Goal: Task Accomplishment & Management: Complete application form

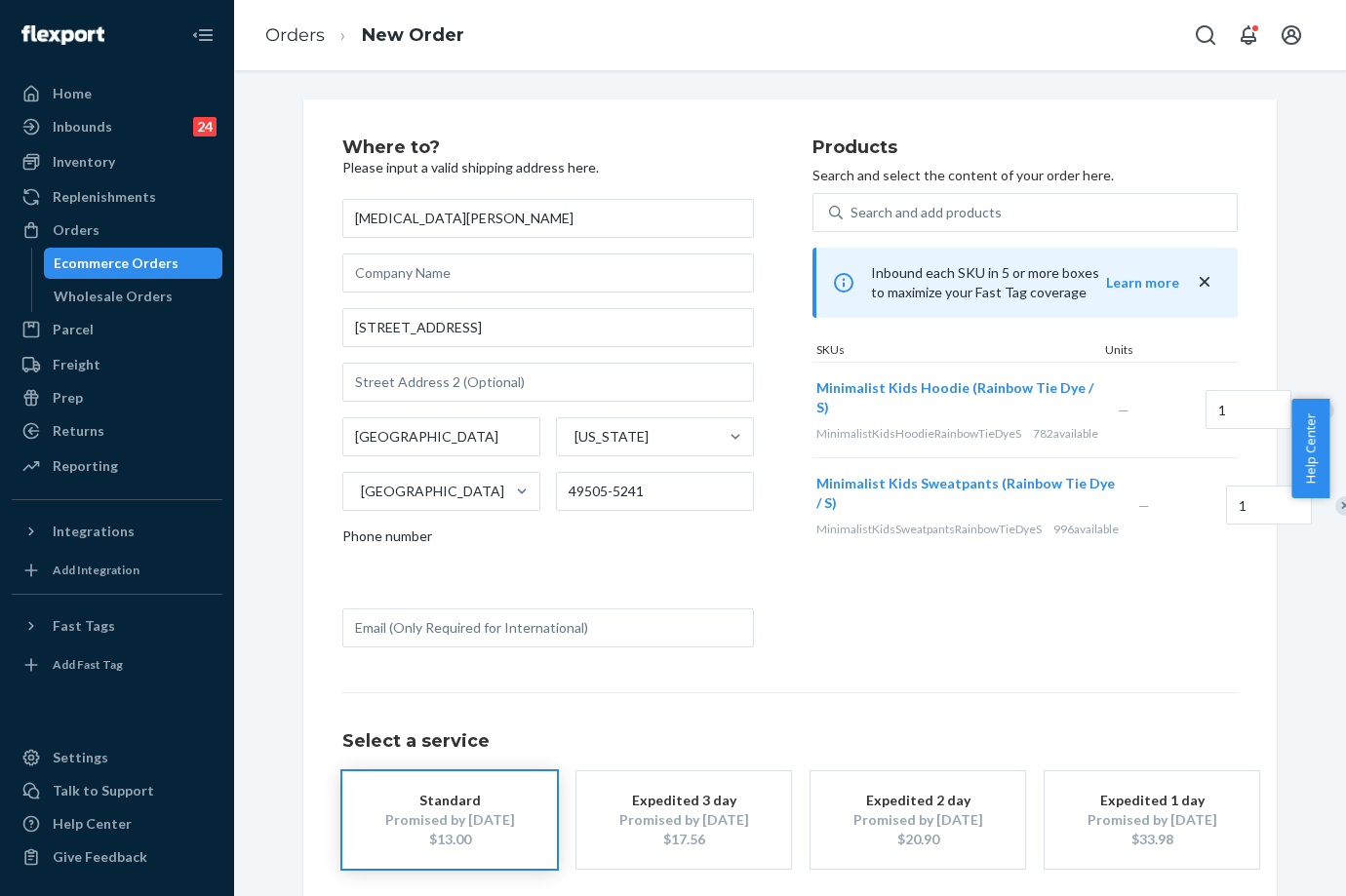
click at [297, 46] on li "Orders" at bounding box center [295, 36] width 59 height 25
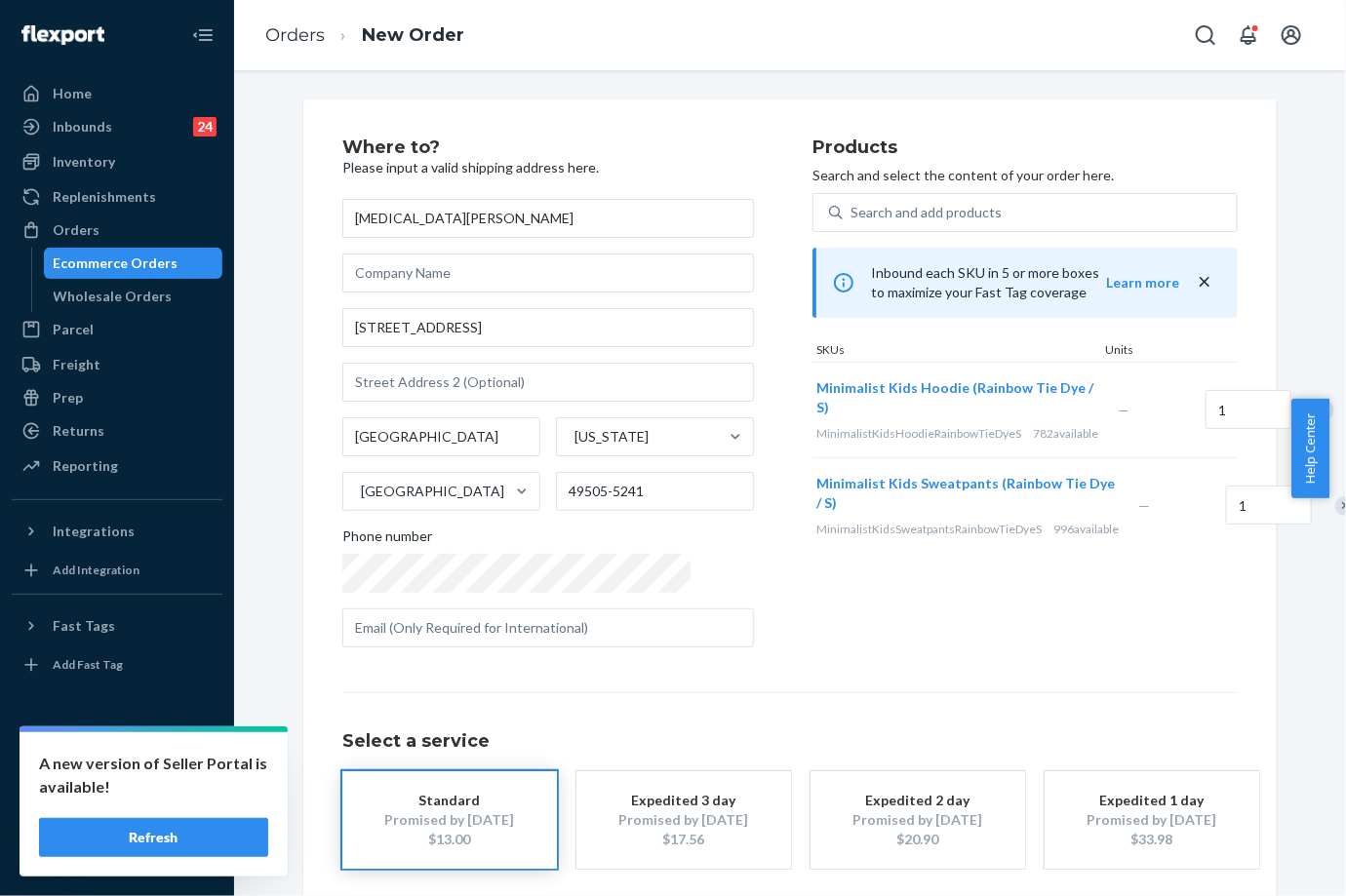
drag, startPoint x: 802, startPoint y: 416, endPoint x: 741, endPoint y: 380, distance: 70.8
click at [812, 380] on div "Minimalist Kids Hoodie (Rainbow Tie Dye / S) MinimalistKidsHoodieRainbowTieDyeS…" at bounding box center [963, 409] width 301 height 95
drag, startPoint x: 740, startPoint y: 381, endPoint x: 800, endPoint y: 409, distance: 66.2
click at [812, 409] on div "Minimalist Kids Hoodie (Rainbow Tie Dye / S) MinimalistKidsHoodieRainbowTieDyeS…" at bounding box center [963, 409] width 301 height 95
copy span "Minimalist Kids Hoodie (Rainbow Tie Dye / S)"
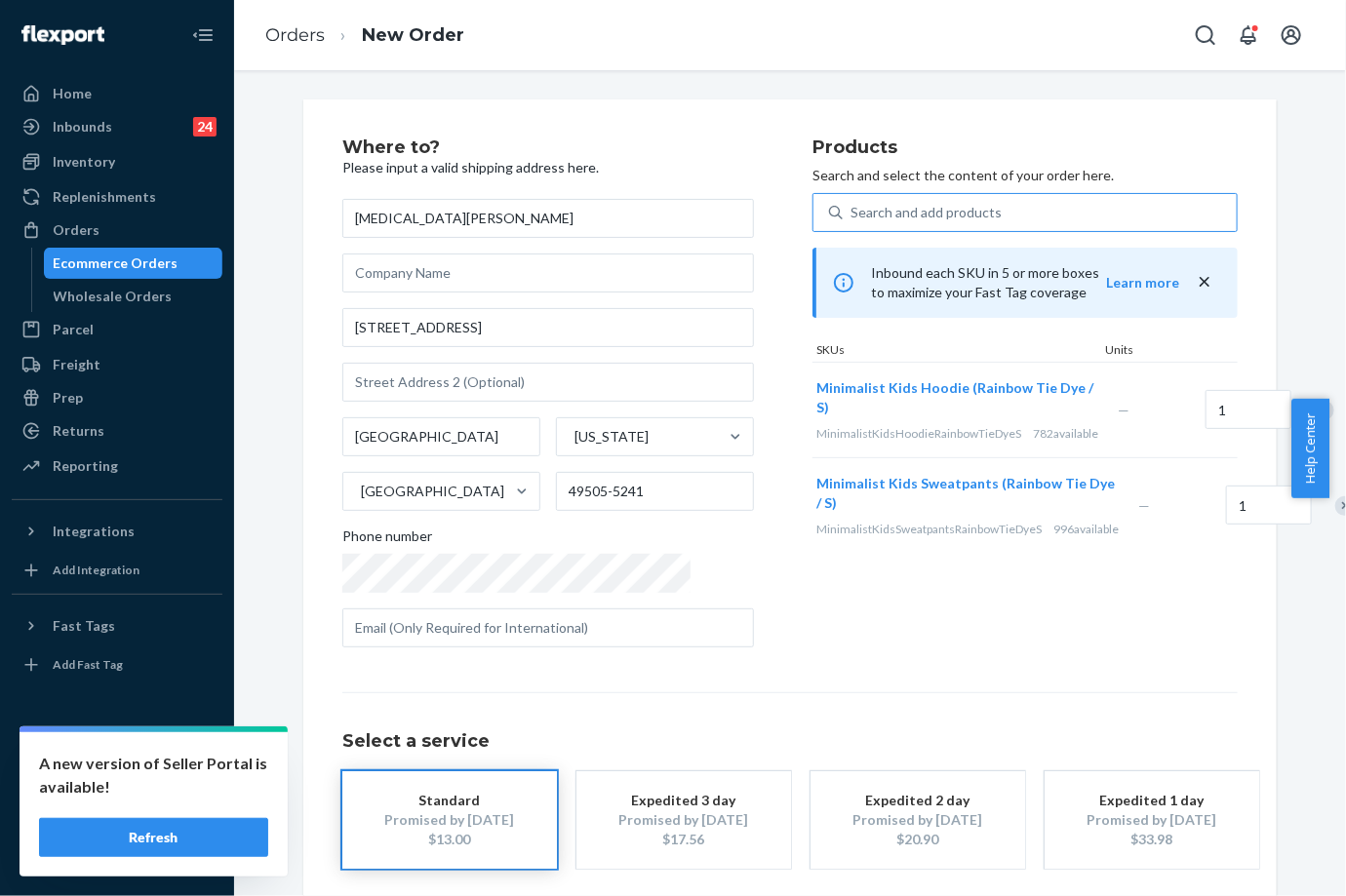
click at [867, 214] on div "Search and add products" at bounding box center [926, 213] width 151 height 19
click at [852, 214] on input "Search and add products" at bounding box center [851, 213] width 2 height 19
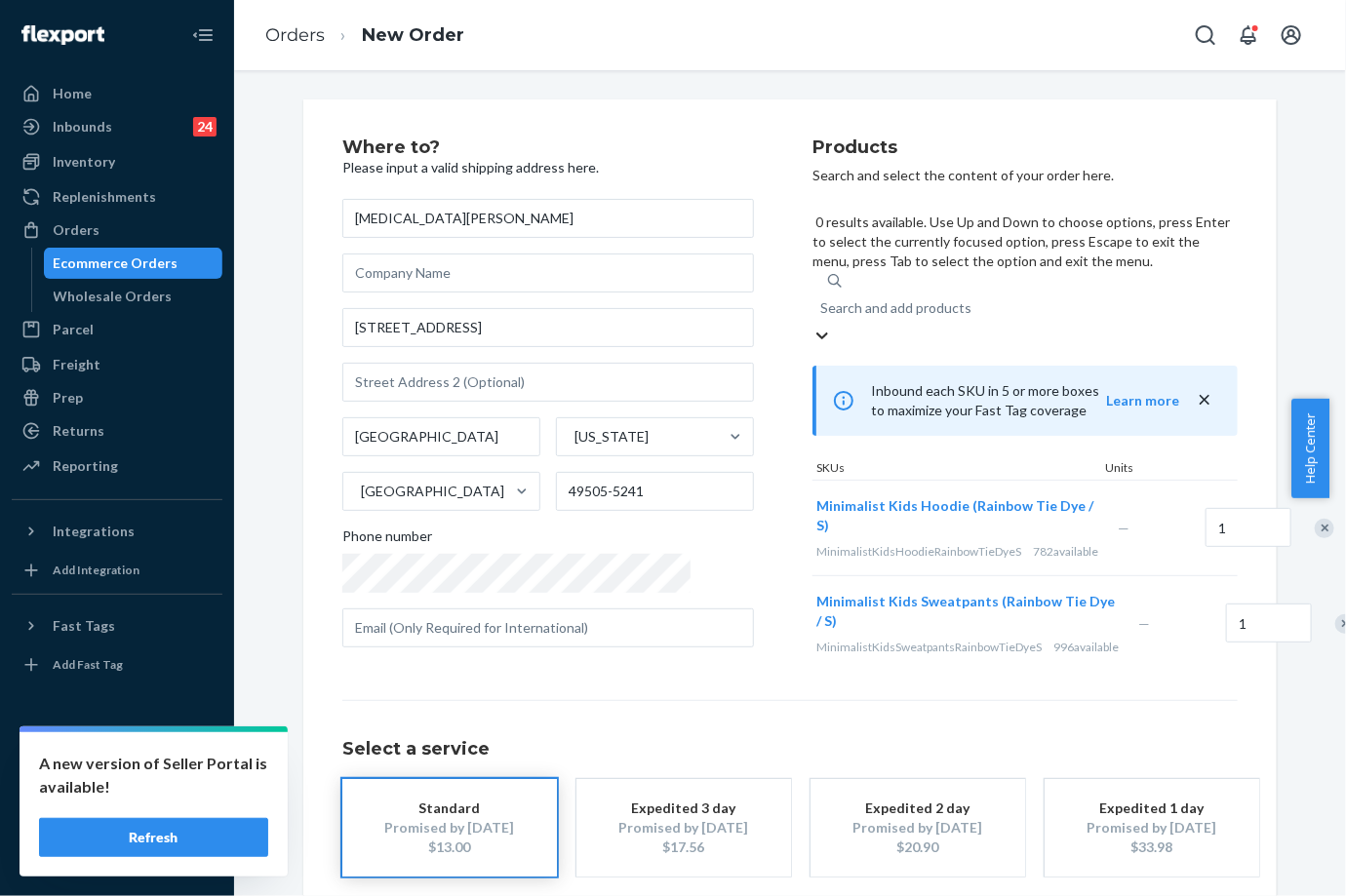
paste input "Minimalist Kids Hoodie (Rainbow Tie Dye / S)"
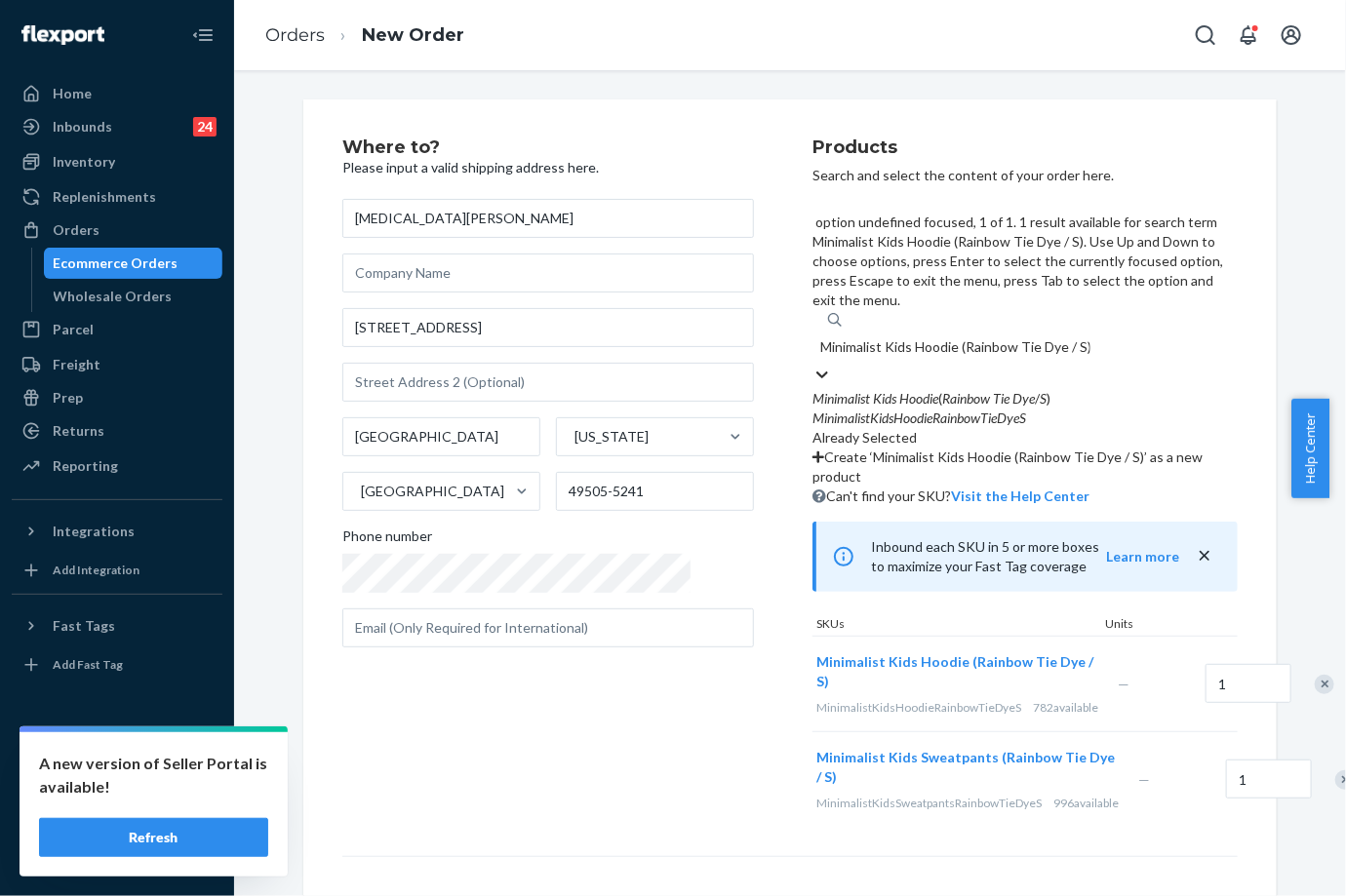
drag, startPoint x: 1025, startPoint y: 212, endPoint x: 925, endPoint y: 212, distance: 100.0
click at [925, 337] on input "Minimalist Kids Hoodie (Rainbow Tie Dye / S)" at bounding box center [955, 347] width 270 height 19
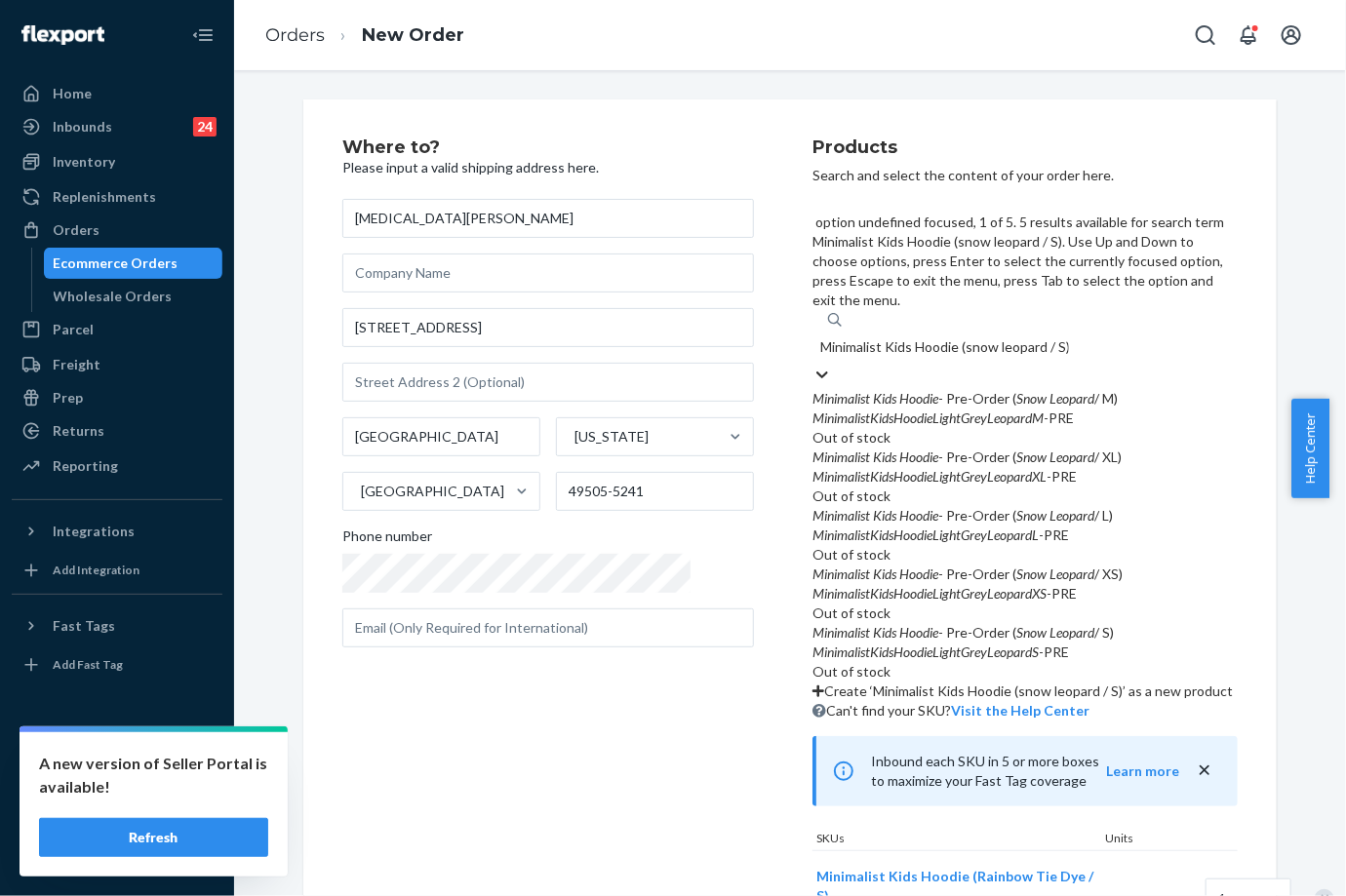
click at [890, 337] on input "Minimalist Kids Hoodie (snow leopard / S)" at bounding box center [944, 347] width 249 height 19
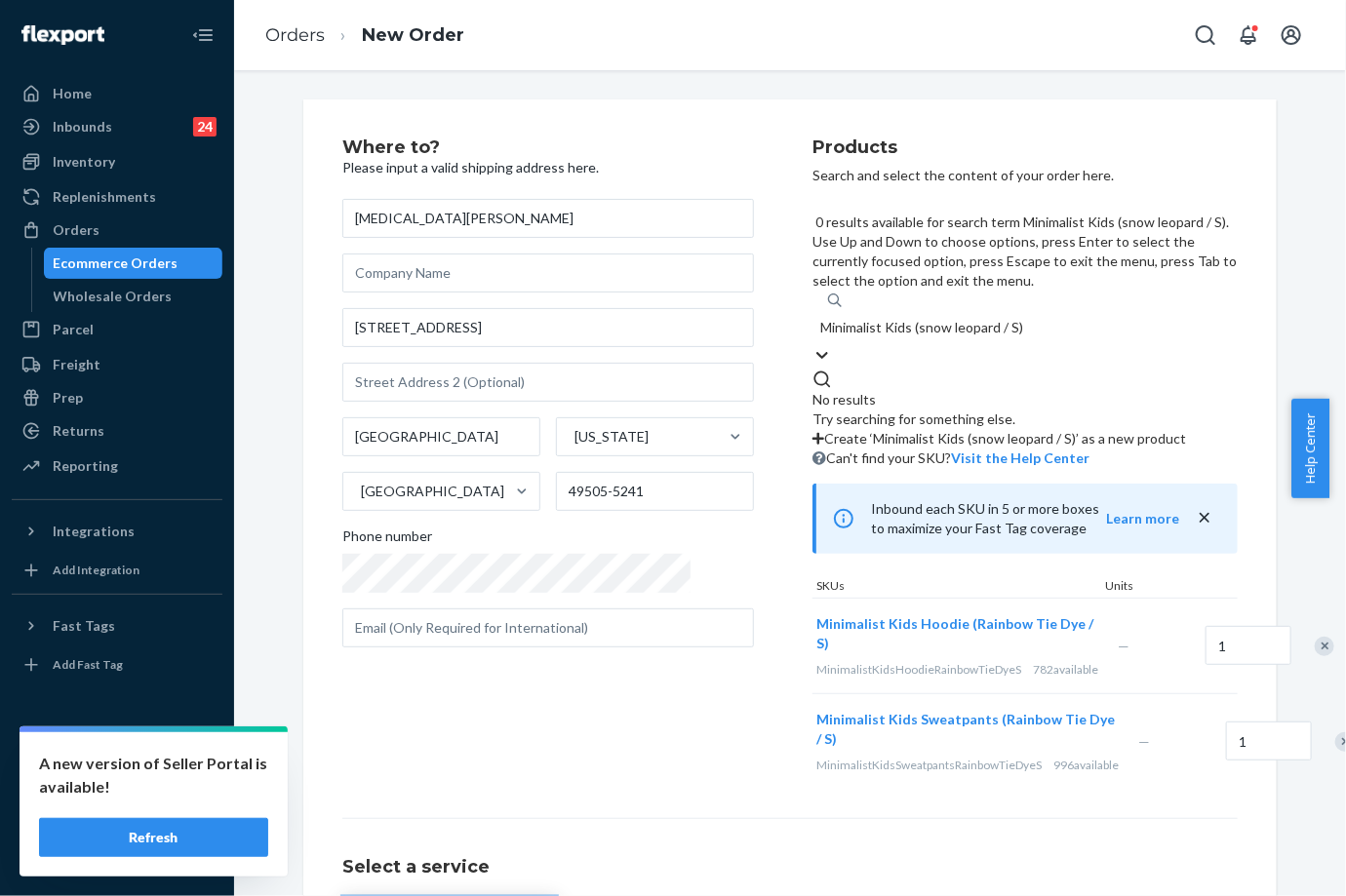
type input "Minimalist Kids Hoodie (snow leopard / S)"
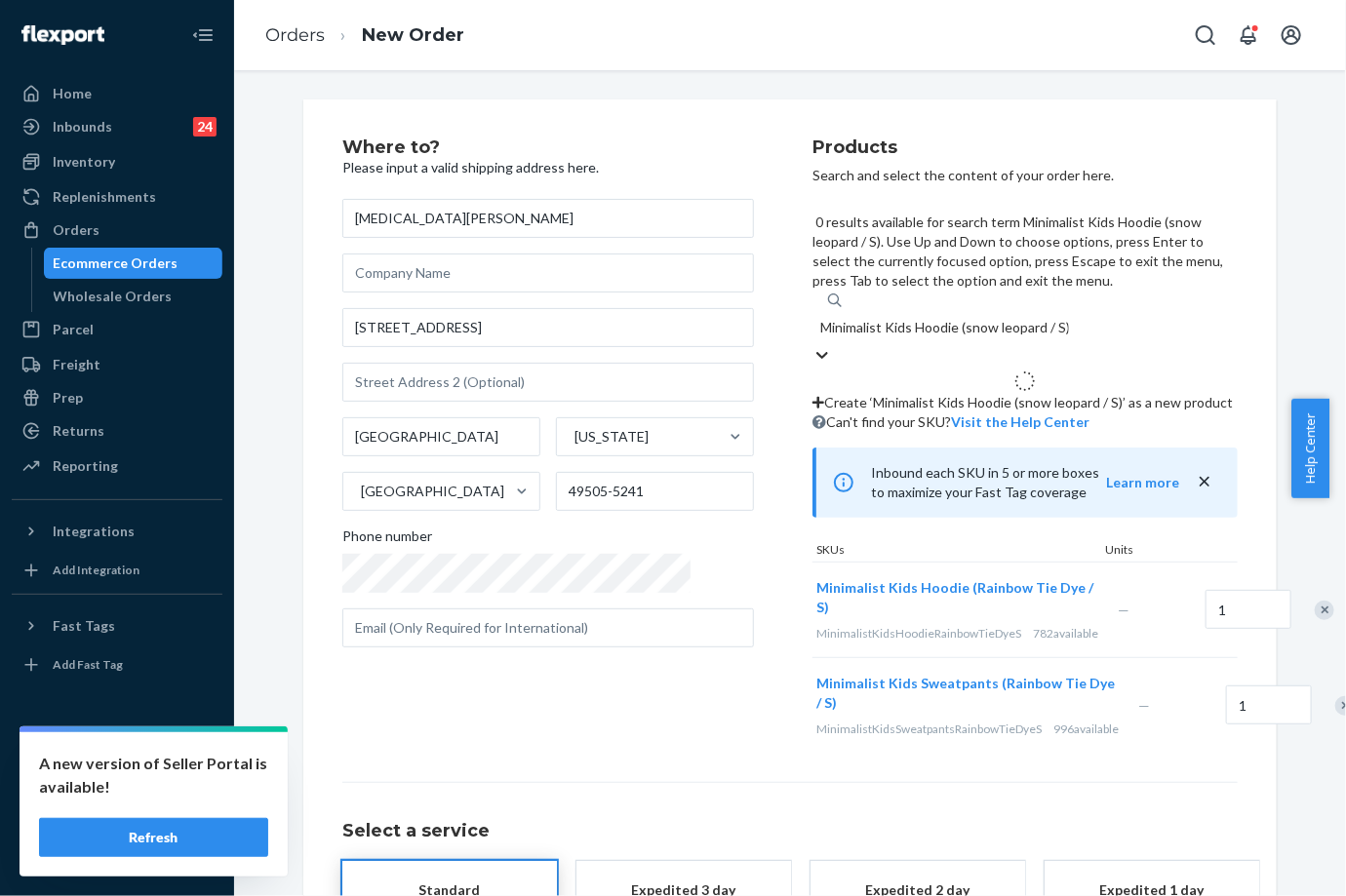
click at [1046, 310] on div "Minimalist Kids Hoodie (snow leopard / S) Minimalist Kids Hoodie (snow leopard …" at bounding box center [1025, 328] width 425 height 35
click at [1046, 318] on input "Minimalist Kids Hoodie (snow leopard / S)" at bounding box center [944, 328] width 249 height 19
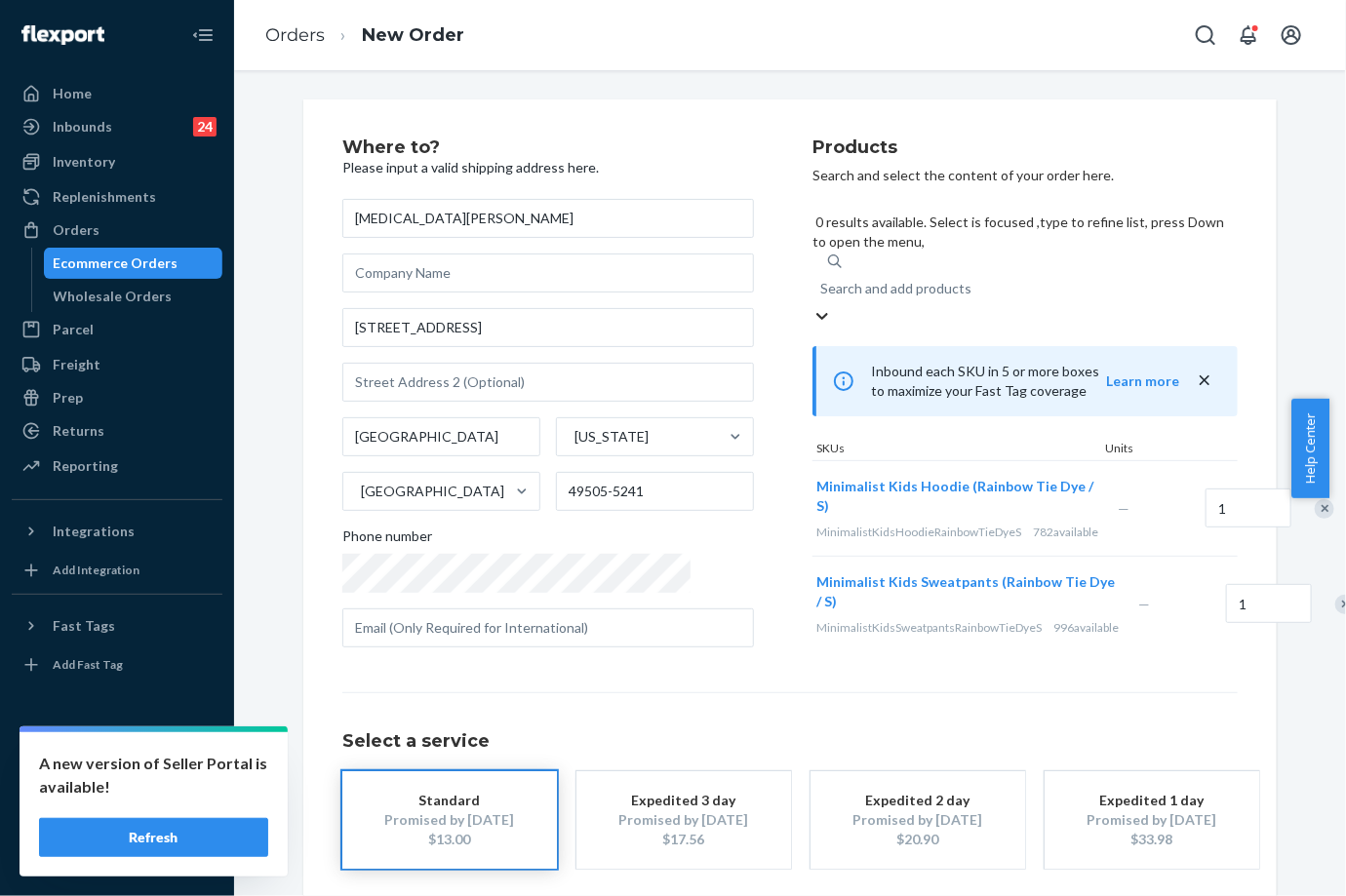
paste input "Minimalist Kids Hoodie (Rainbow Tie Dye / S)"
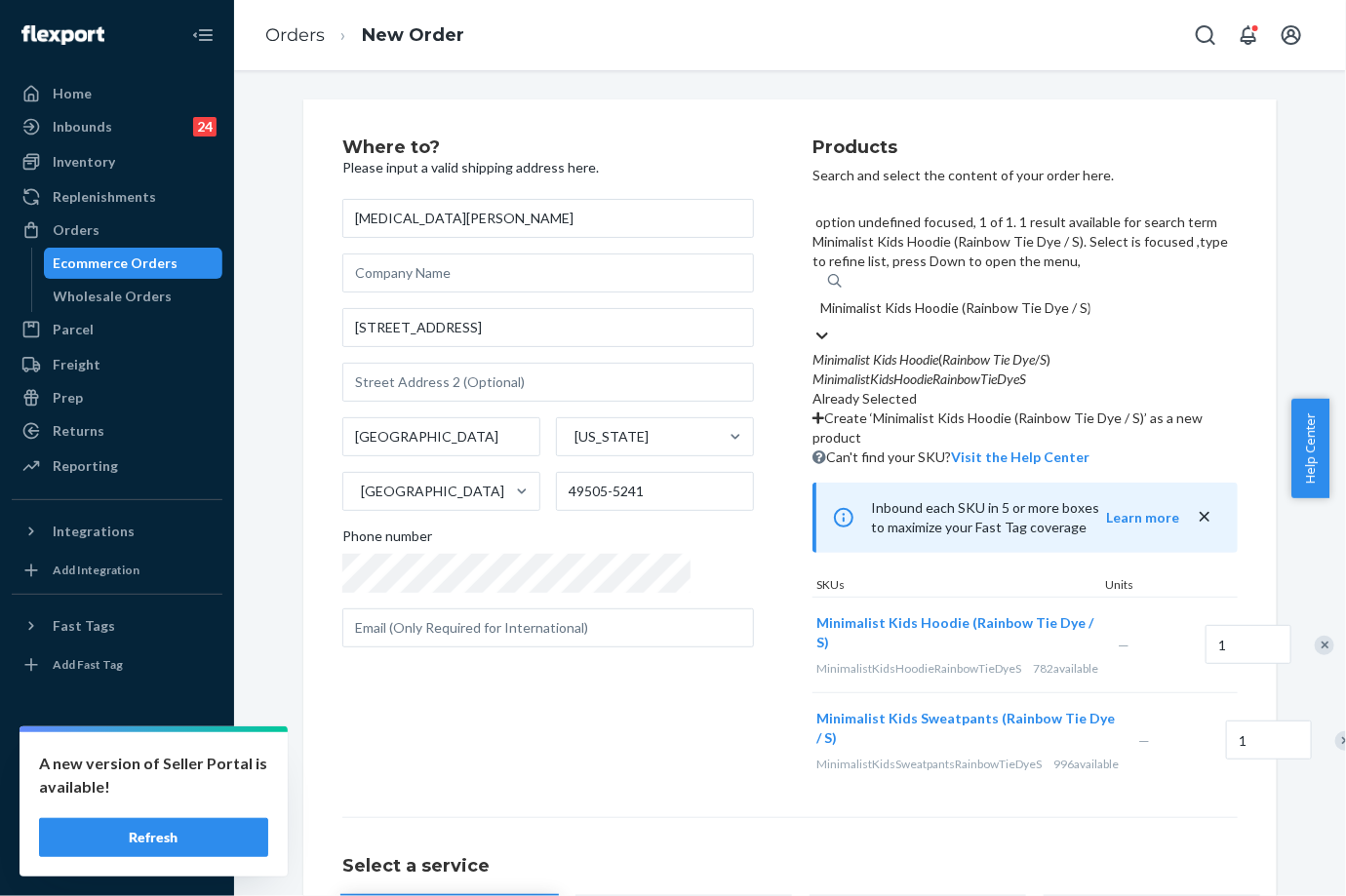
drag, startPoint x: 917, startPoint y: 212, endPoint x: 1071, endPoint y: 213, distance: 154.0
click at [1071, 291] on div "Minimalist Kids Hoodie (Rainbow Tie Dye / S) Minimalist Kids Hoodie (Rainbow Ti…" at bounding box center [1025, 308] width 425 height 35
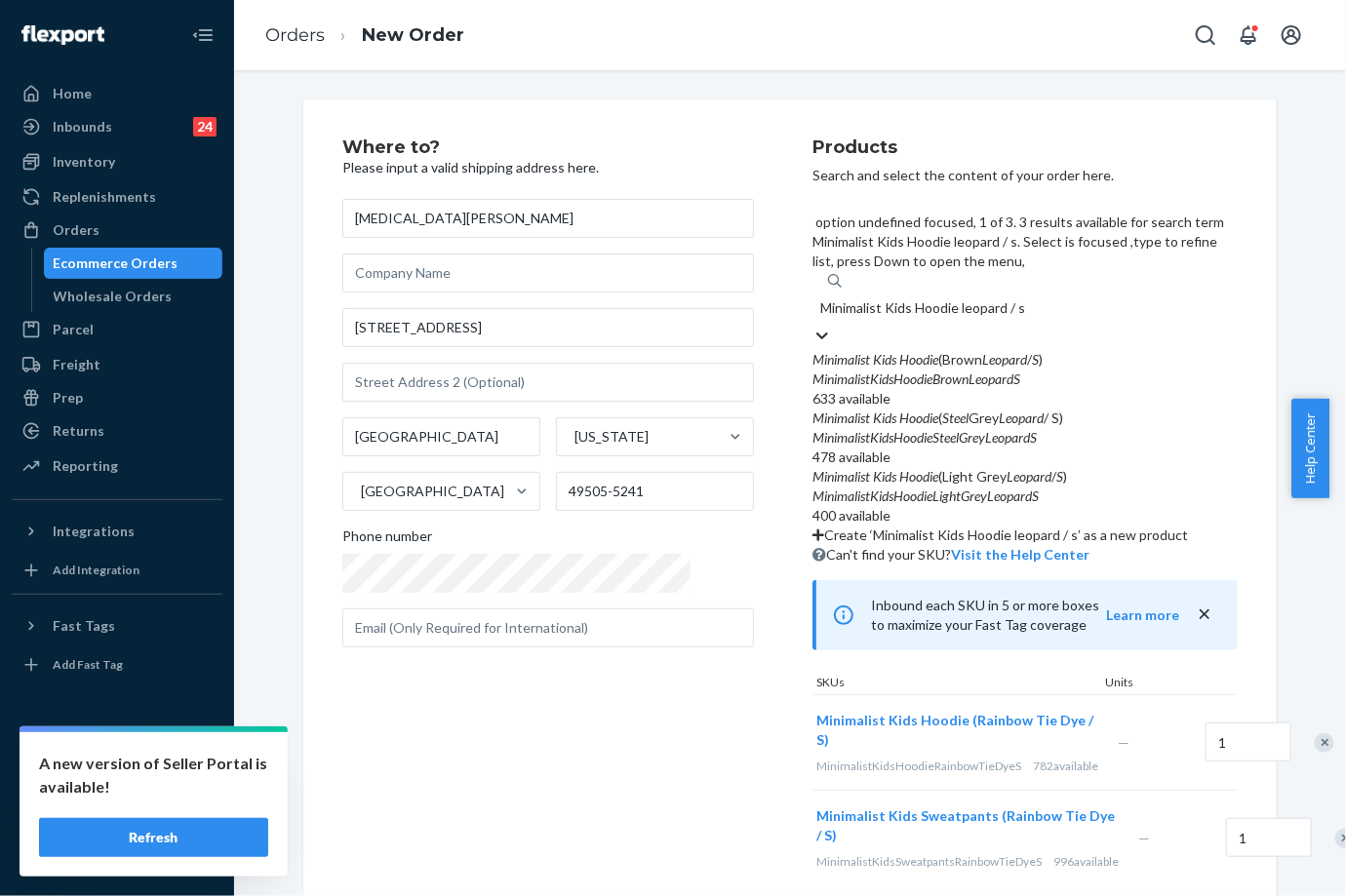
type input "Minimalist Kids Hoodie leopard / s"
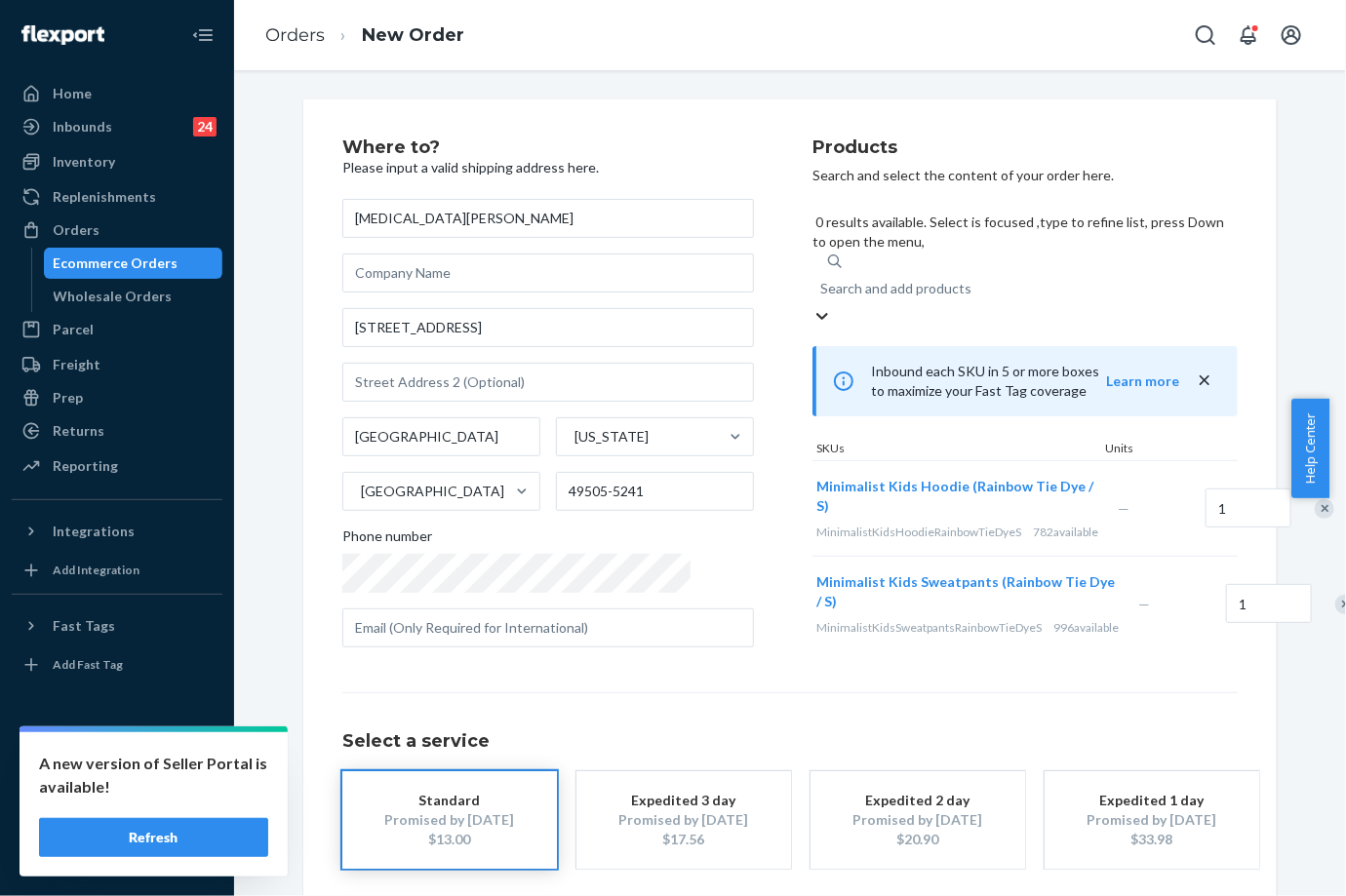
paste input "Minimalist Hoodie"
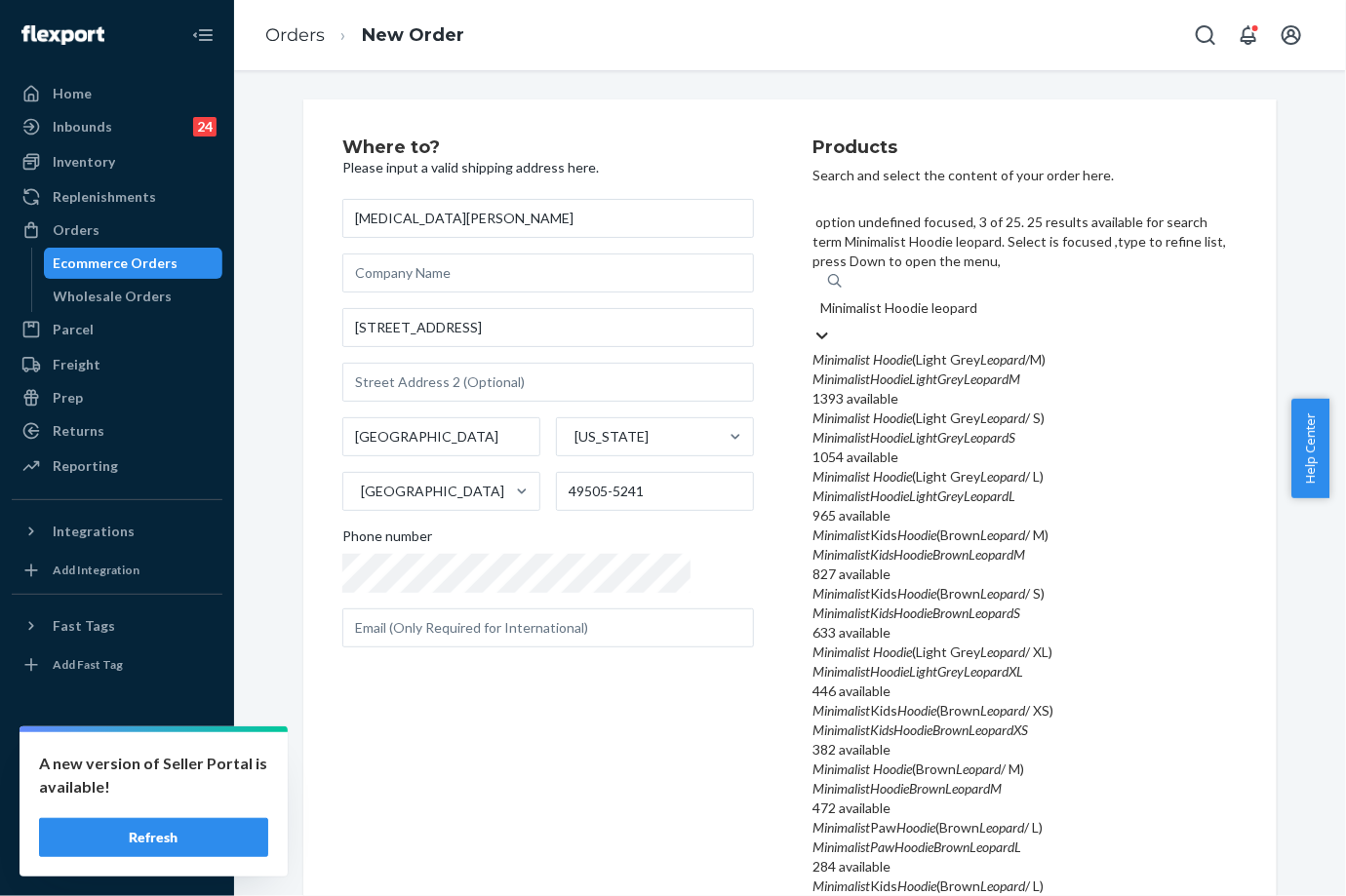
type input "Minimalist Hoodie leopard"
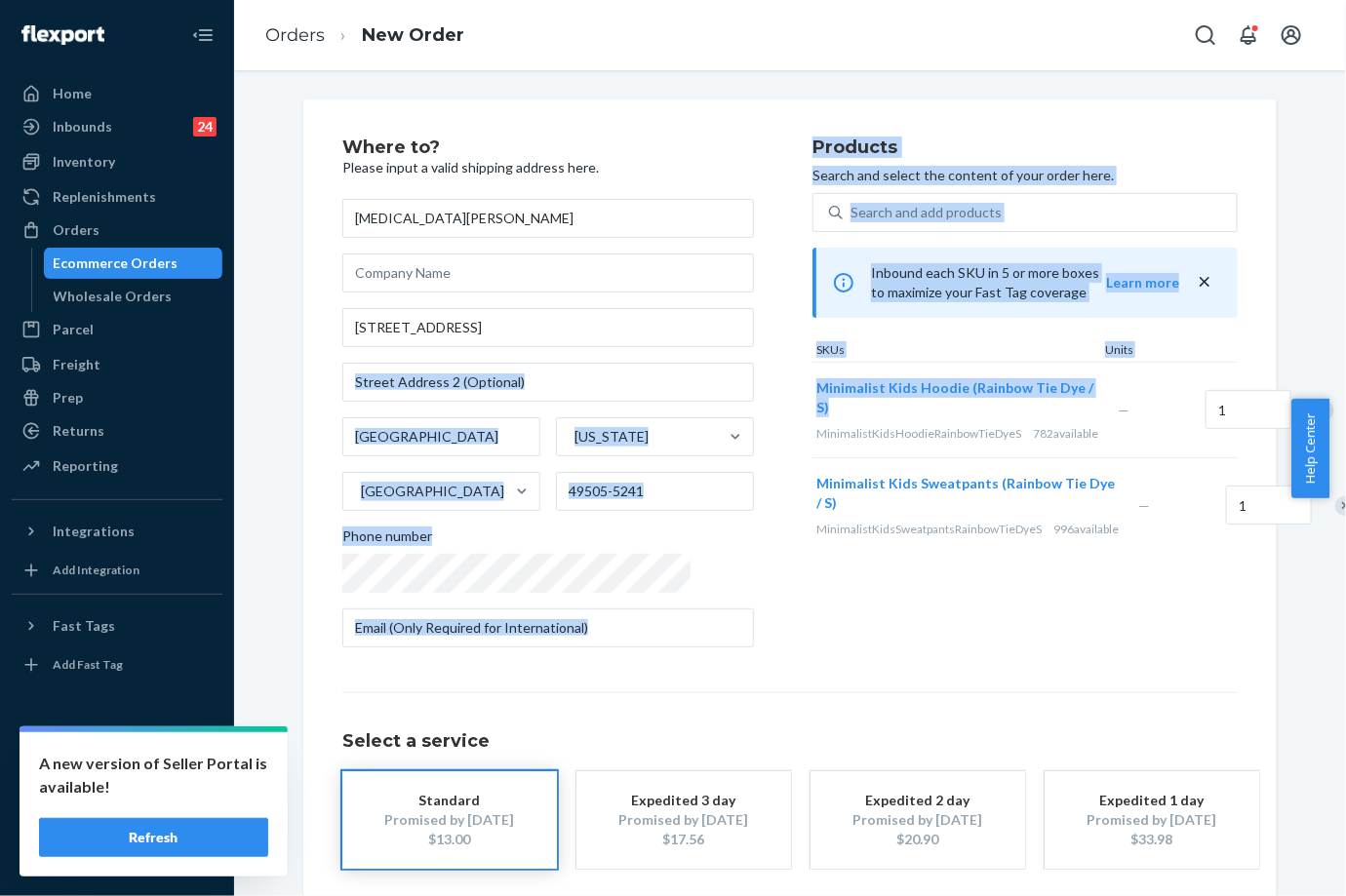
drag, startPoint x: 743, startPoint y: 380, endPoint x: 812, endPoint y: 403, distance: 72.7
click at [812, 403] on div "Where to? Please input a valid shipping address here. [MEDICAL_DATA][PERSON_NAM…" at bounding box center [790, 401] width 895 height 525
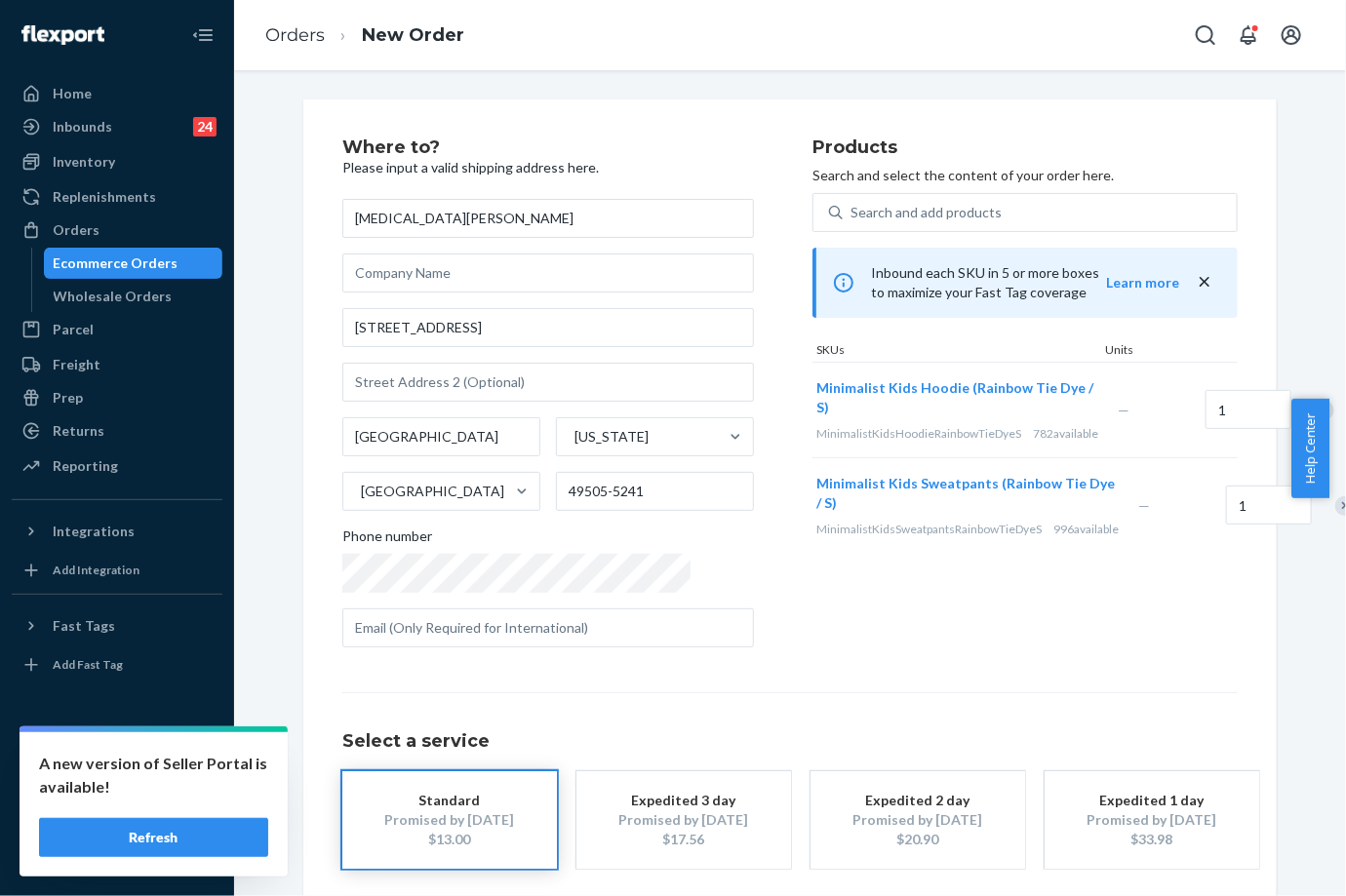
click at [812, 634] on div "Products Search and select the content of your order here. Search and add produ…" at bounding box center [1025, 401] width 425 height 525
drag, startPoint x: 749, startPoint y: 634, endPoint x: 738, endPoint y: 388, distance: 246.2
click at [738, 388] on div "Where to? Please input a valid shipping address here. [MEDICAL_DATA][PERSON_NAM…" at bounding box center [577, 401] width 470 height 525
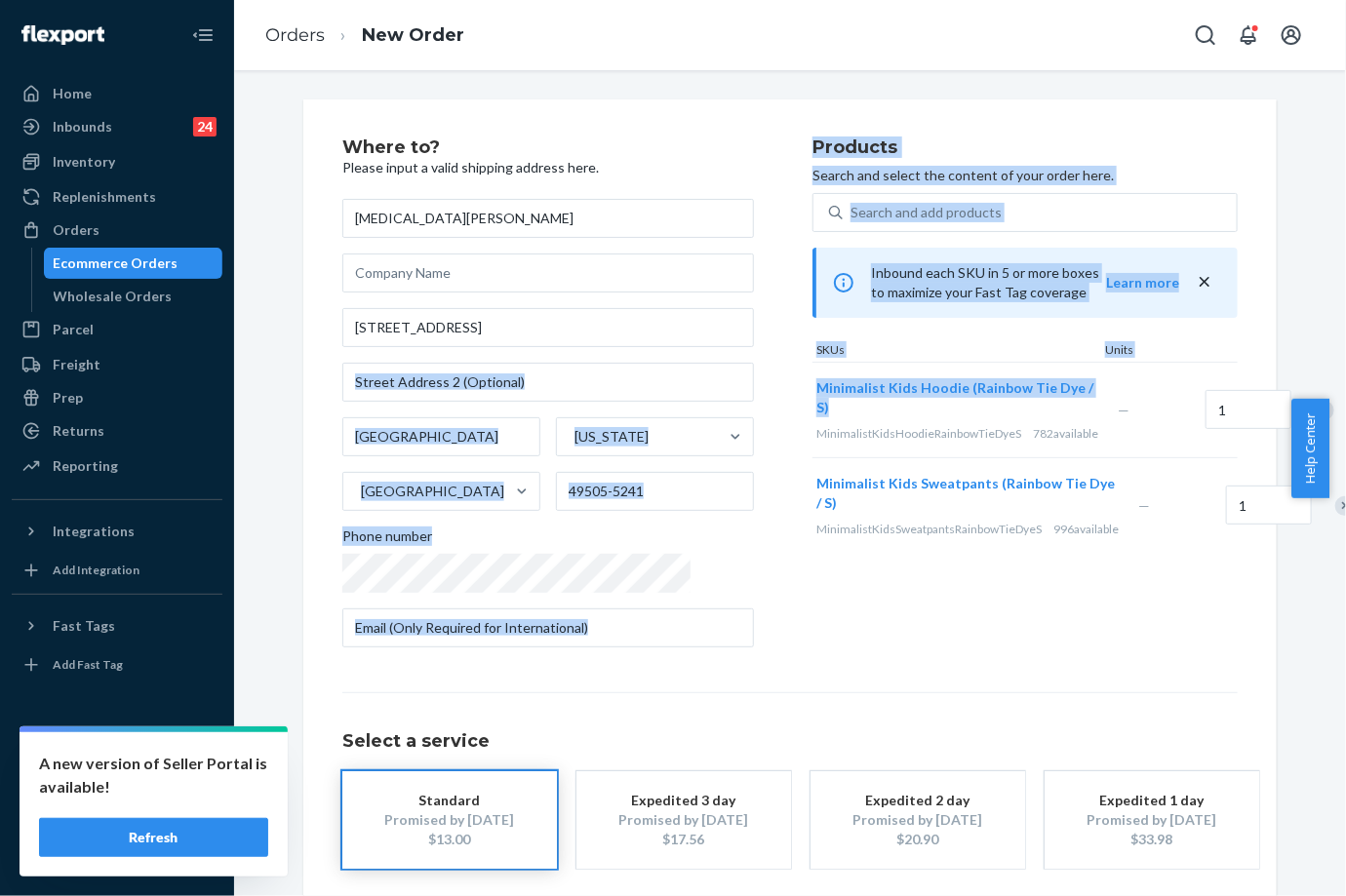
drag, startPoint x: 749, startPoint y: 390, endPoint x: 792, endPoint y: 404, distance: 45.2
click at [792, 404] on div "Where to? Please input a valid shipping address here. [MEDICAL_DATA][PERSON_NAM…" at bounding box center [790, 401] width 895 height 525
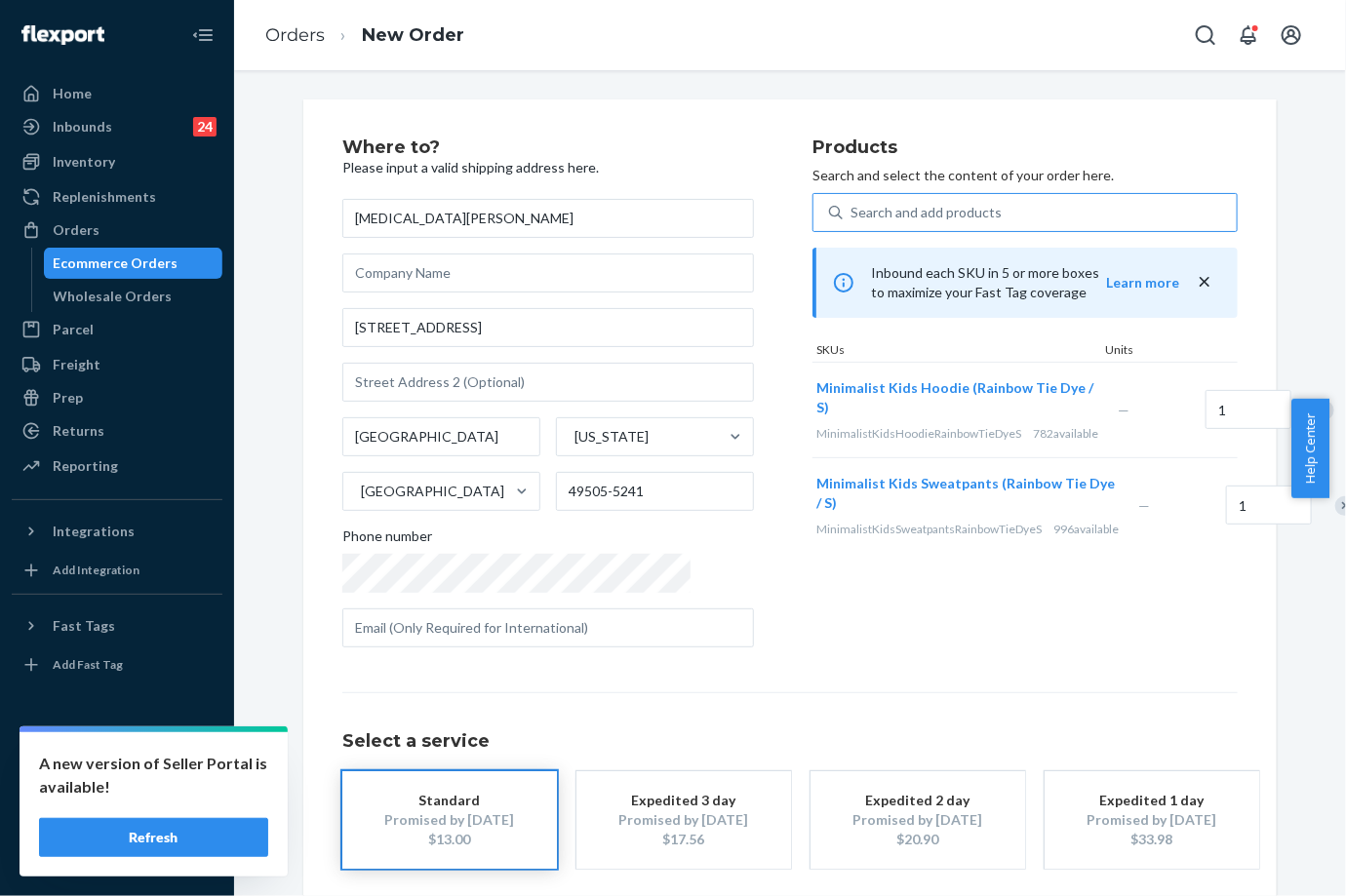
click at [940, 221] on div "Search and add products" at bounding box center [1040, 213] width 394 height 35
click at [852, 221] on input "Search and add products" at bounding box center [851, 213] width 2 height 19
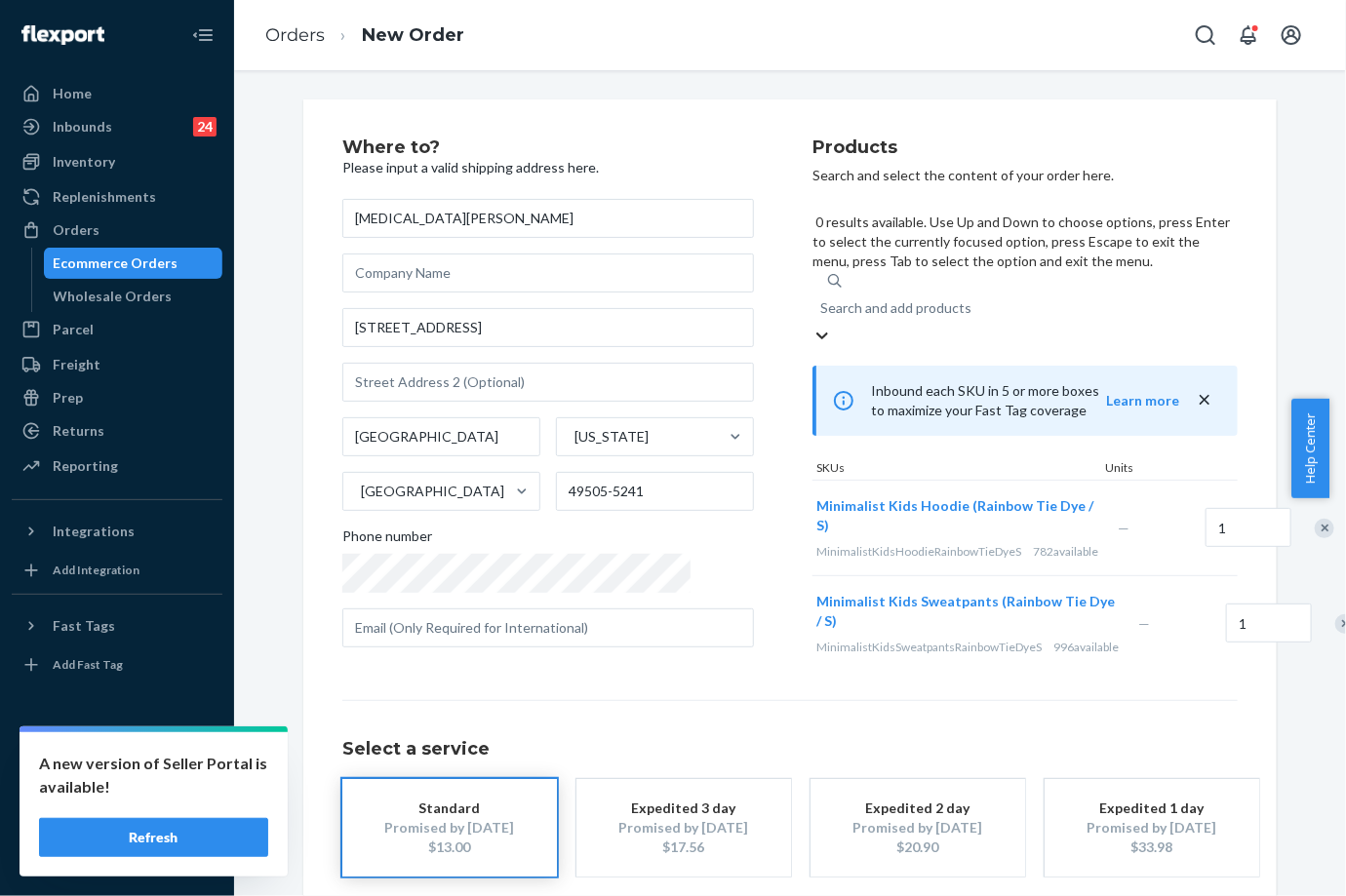
paste input "Rainbow / [PERSON_NAME] Minimalist Kids Sweatpants Rainbow / S"
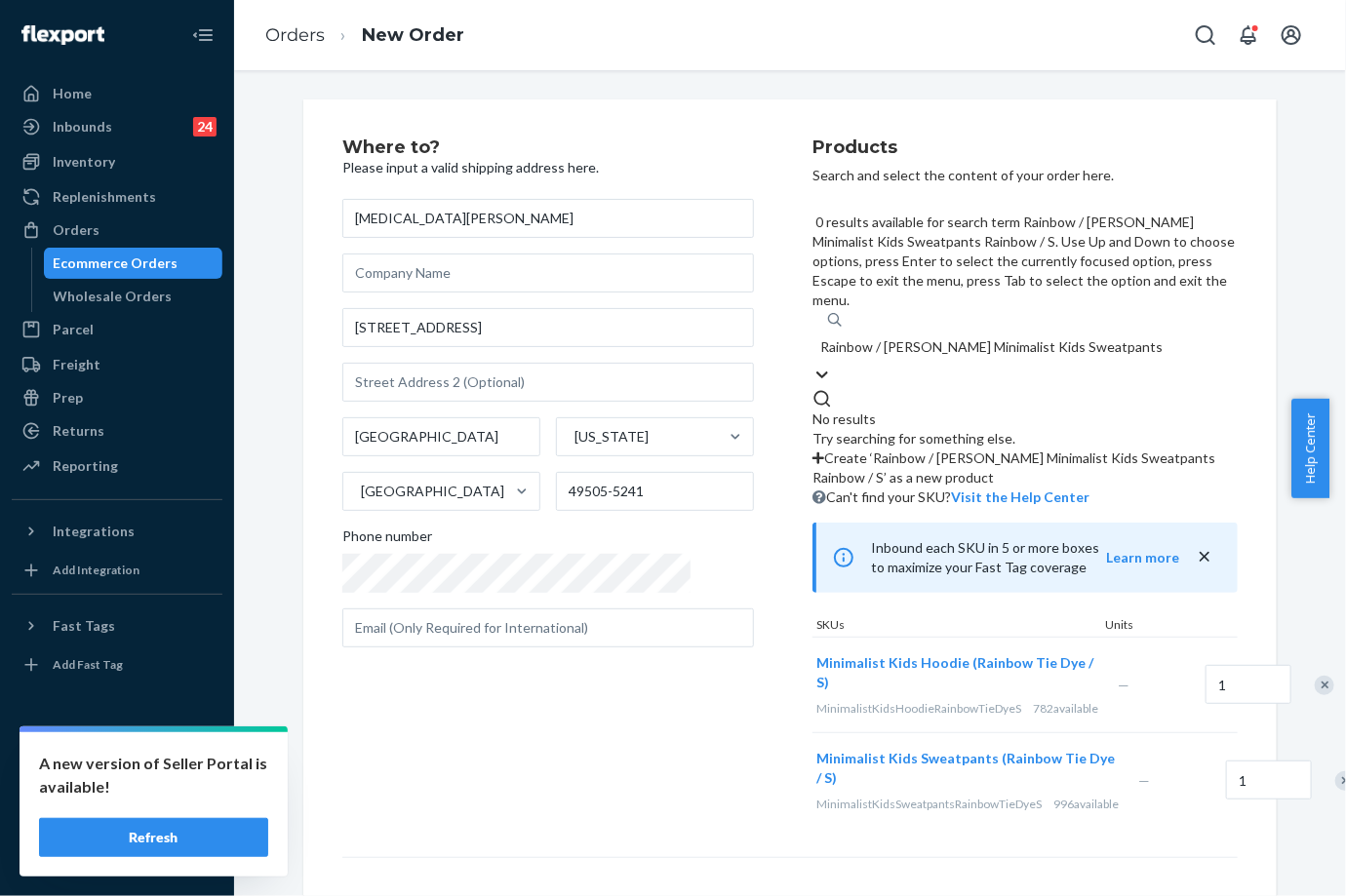
drag, startPoint x: 978, startPoint y: 212, endPoint x: 1099, endPoint y: 212, distance: 121.0
click at [1099, 337] on input "Rainbow / [PERSON_NAME] Minimalist Kids Sweatpants Rainbow / S" at bounding box center [992, 347] width 343 height 19
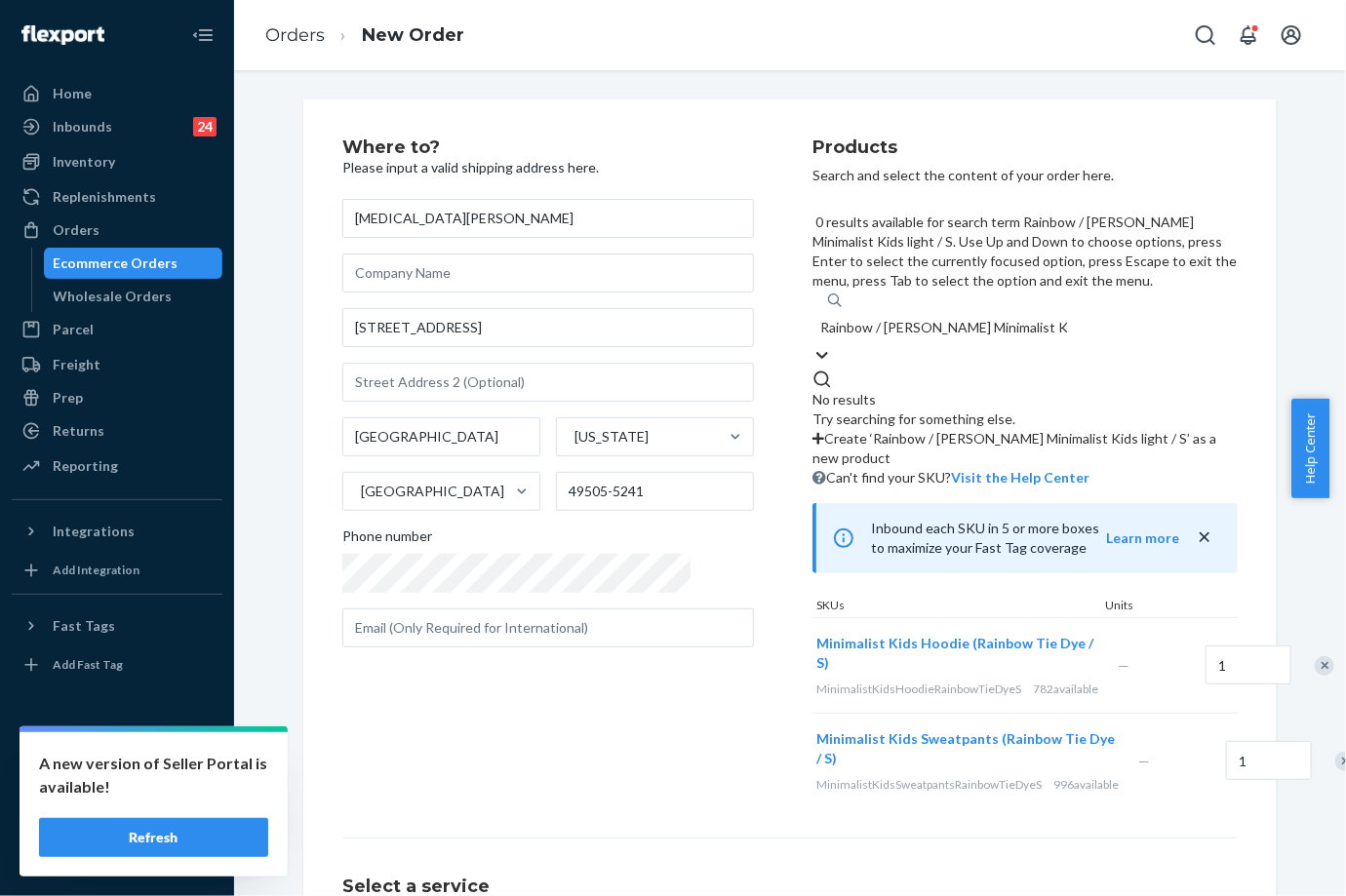
drag, startPoint x: 880, startPoint y: 210, endPoint x: 729, endPoint y: 214, distance: 151.1
click at [729, 214] on div "Where to? Please input a valid shipping address here. [MEDICAL_DATA][PERSON_NAM…" at bounding box center [790, 473] width 895 height 670
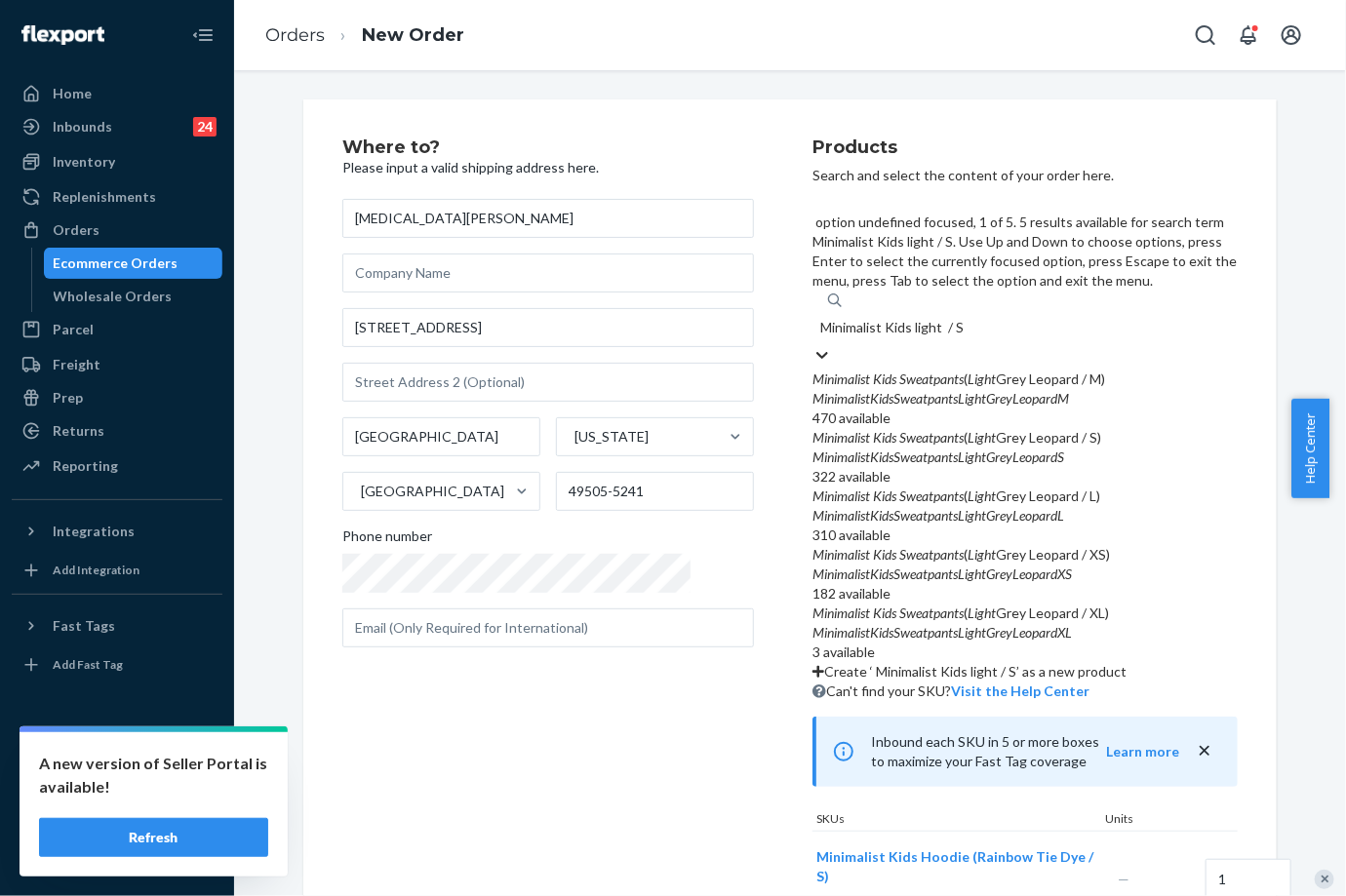
click at [902, 318] on input "Minimalist Kids light / S" at bounding box center [893, 328] width 146 height 19
type input "Minimalist Kids light / S"
click at [911, 429] on em "Sweatpants" at bounding box center [931, 437] width 64 height 17
click at [911, 318] on input "Minimalist Kids light / S" at bounding box center [894, 328] width 149 height 19
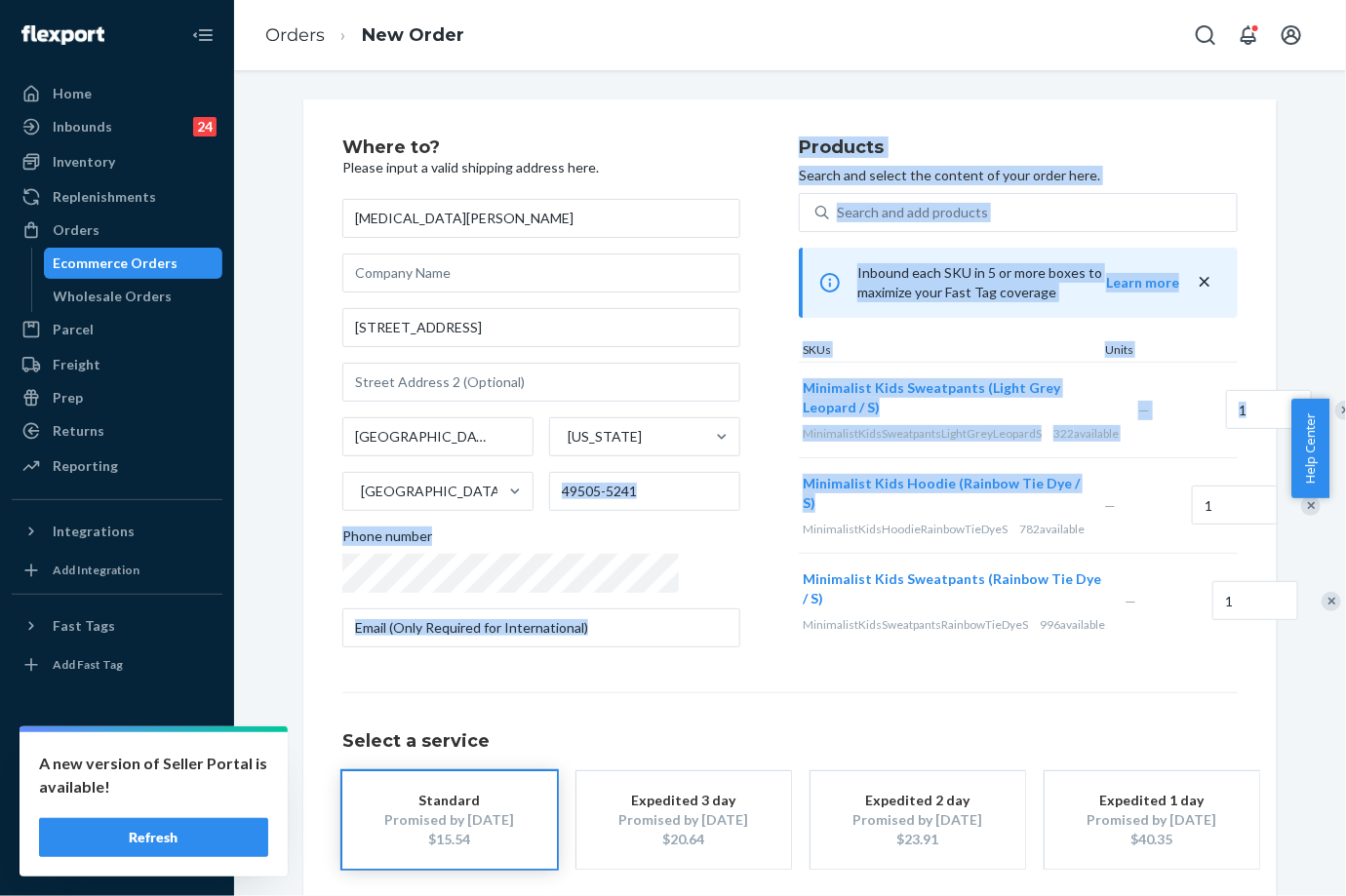
drag, startPoint x: 736, startPoint y: 497, endPoint x: 755, endPoint y: 515, distance: 26.2
click at [757, 515] on div "Where to? Please input a valid shipping address here. [MEDICAL_DATA][PERSON_NAM…" at bounding box center [790, 401] width 895 height 525
drag, startPoint x: 755, startPoint y: 515, endPoint x: 705, endPoint y: 510, distance: 50.2
click at [714, 513] on div "Where to? Please input a valid shipping address here. [MEDICAL_DATA][PERSON_NAM…" at bounding box center [571, 401] width 456 height 525
click at [702, 509] on div "Where to? Please input a valid shipping address here. [MEDICAL_DATA][PERSON_NAM…" at bounding box center [571, 401] width 456 height 525
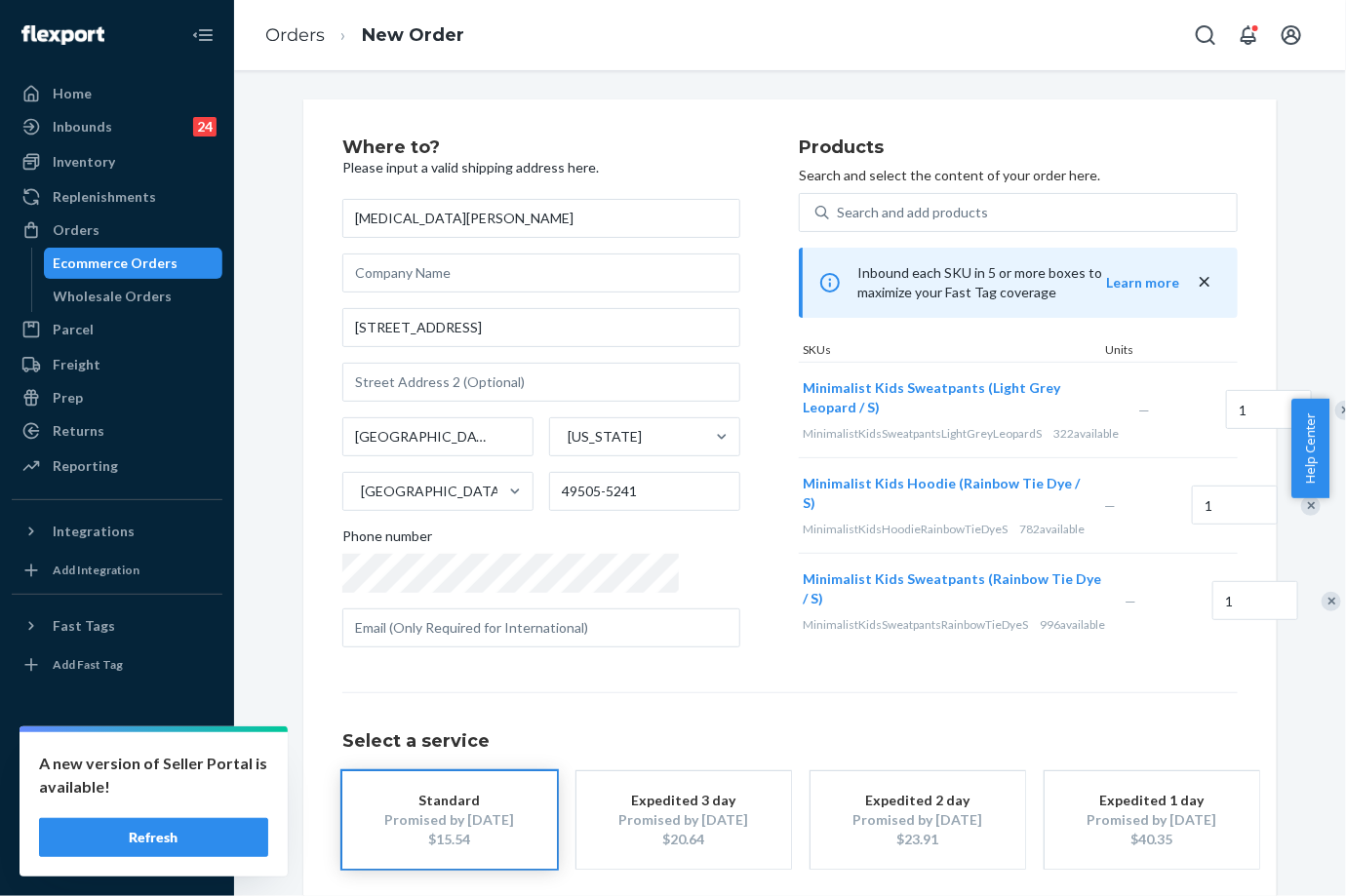
click at [700, 507] on div "Where to? Please input a valid shipping address here. [MEDICAL_DATA][PERSON_NAM…" at bounding box center [571, 401] width 456 height 525
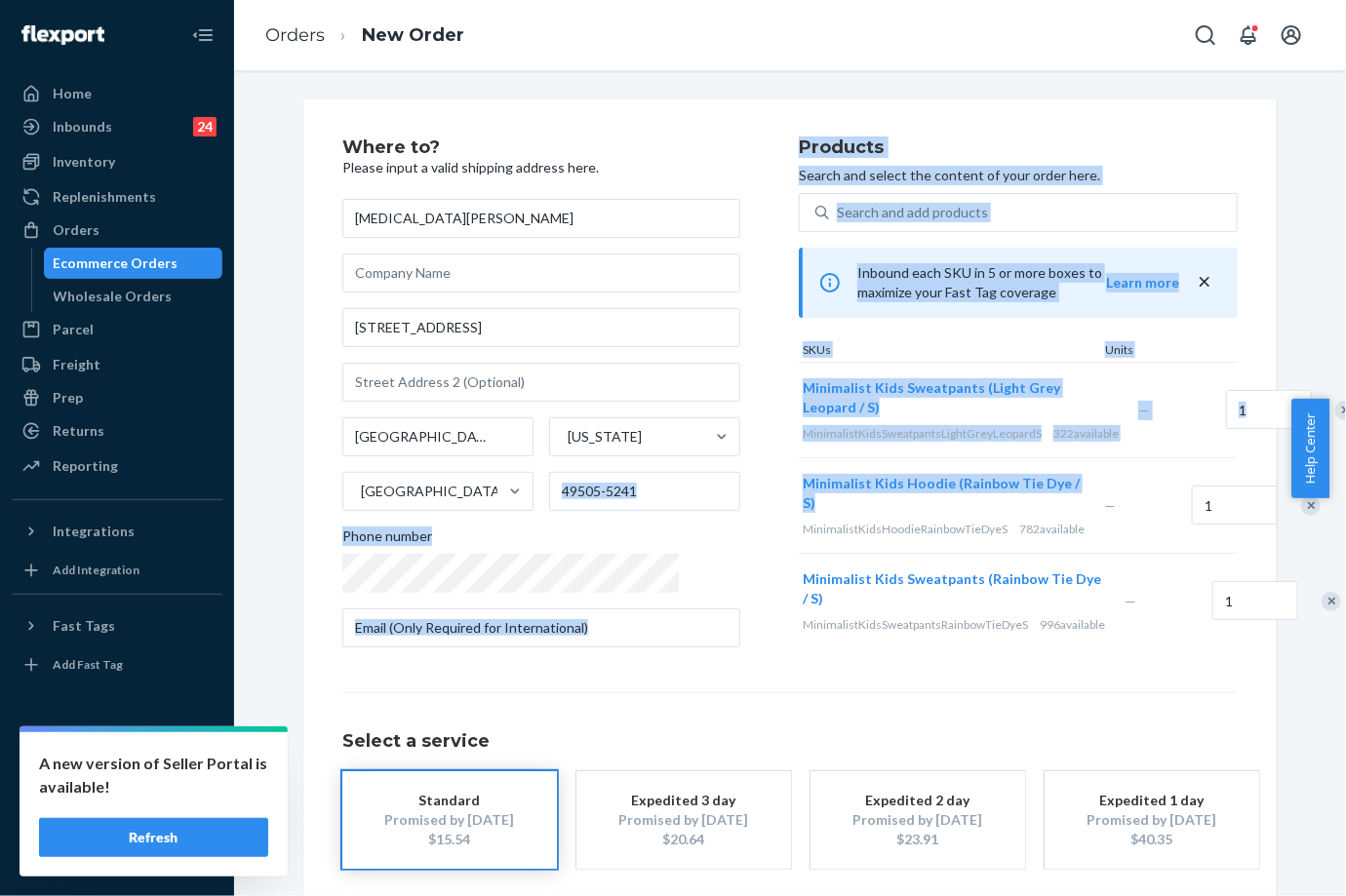
drag, startPoint x: 728, startPoint y: 499, endPoint x: 758, endPoint y: 514, distance: 33.5
click at [758, 514] on div "Where to? Please input a valid shipping address here. [MEDICAL_DATA][PERSON_NAM…" at bounding box center [790, 401] width 895 height 525
copy div "Phone number Products Search and select the content of your order here. Search …"
click at [962, 239] on div "Search and add products Inbound each SKU in 5 or more boxes to maximize your Fa…" at bounding box center [1018, 421] width 439 height 456
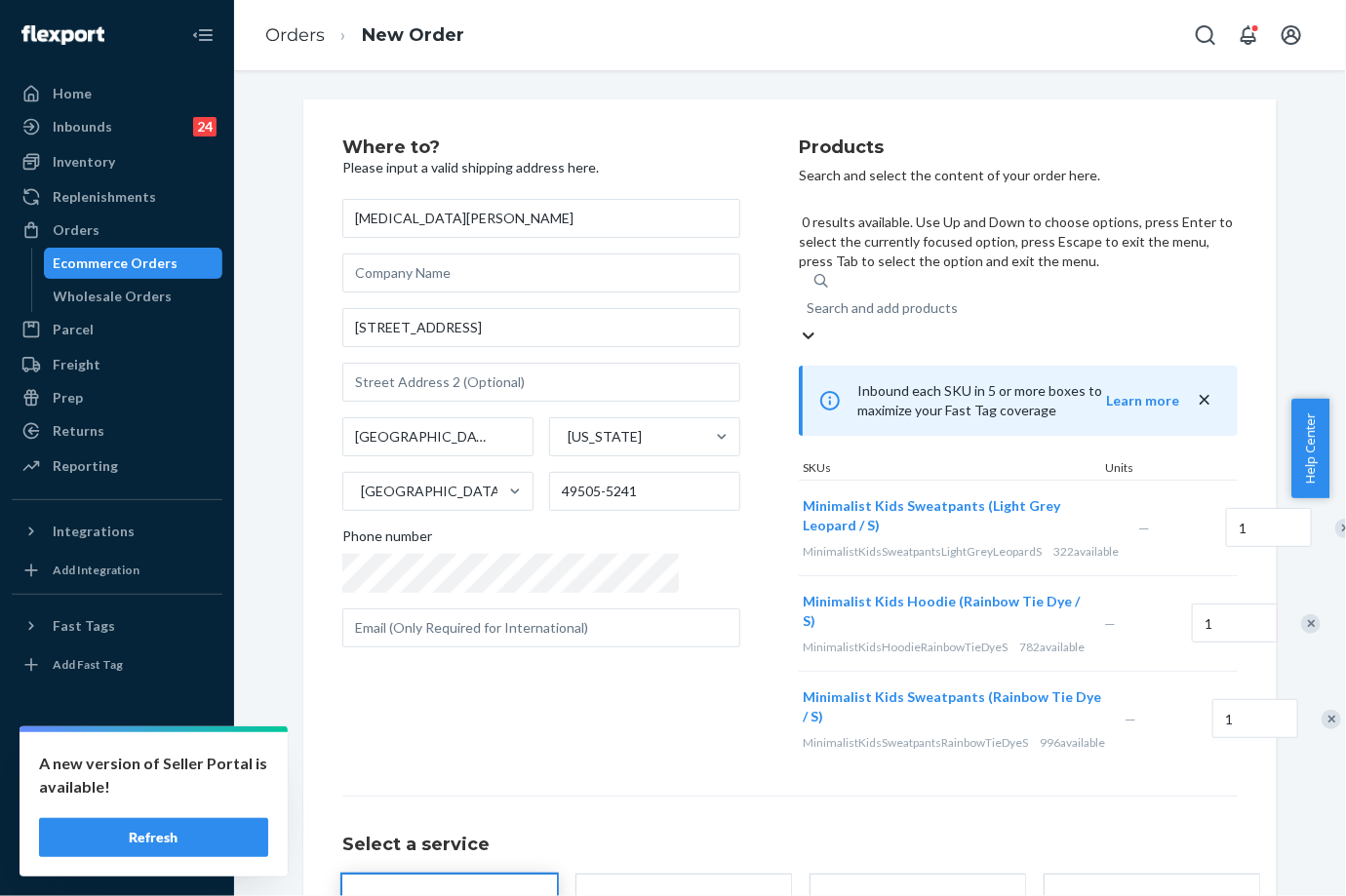
click at [968, 291] on div "Search and add products" at bounding box center [1018, 308] width 439 height 35
click at [809, 298] on input "0 results available. Use Up and Down to choose options, press Enter to select t…" at bounding box center [808, 308] width 2 height 19
paste input "Minimalist Kids Hoodie Rainbow / S SKU"
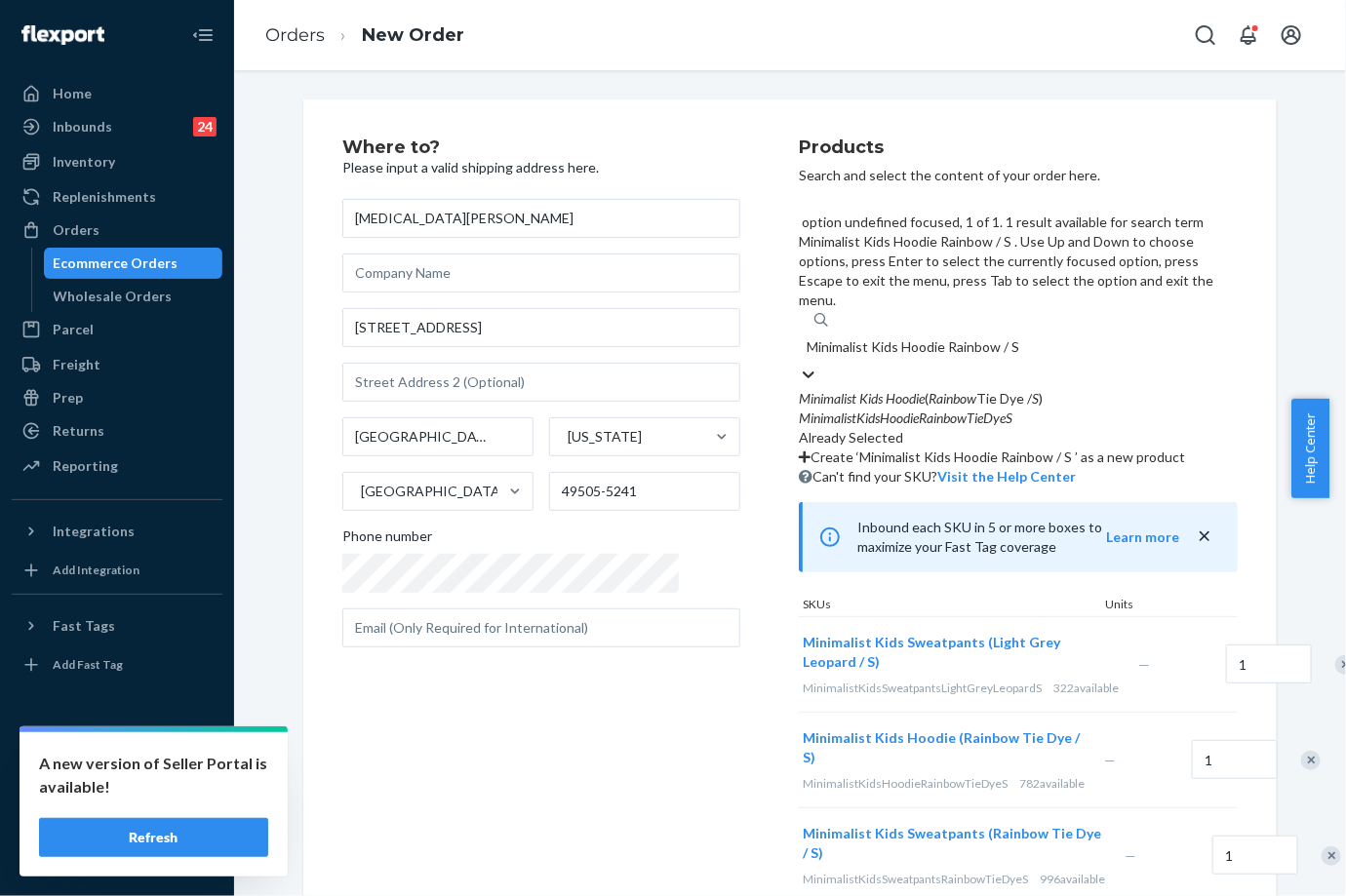
click at [933, 337] on input "Minimalist Kids Hoodie Rainbow / S" at bounding box center [914, 347] width 216 height 19
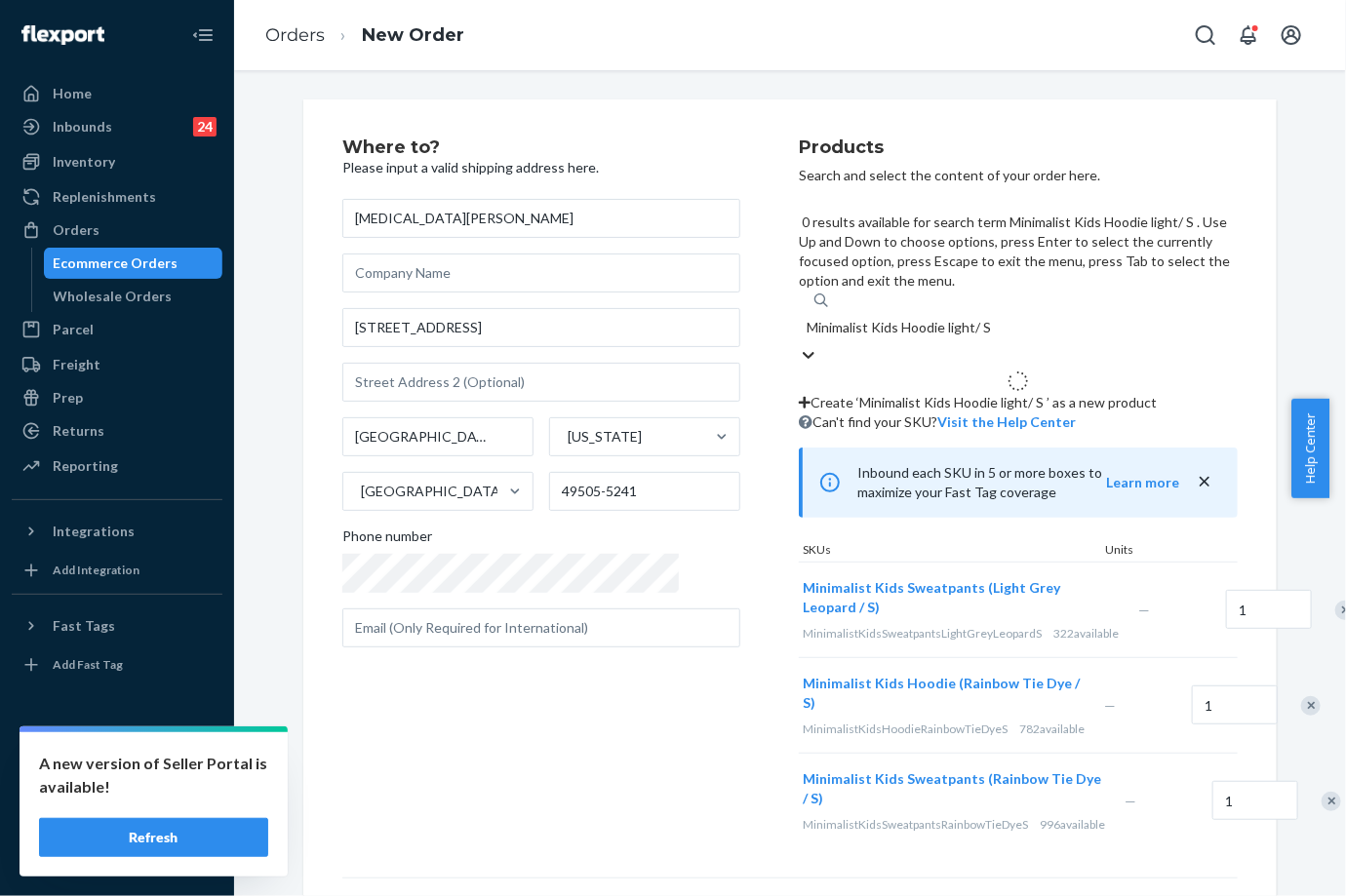
type input "Minimalist Kids Hoodie light / S"
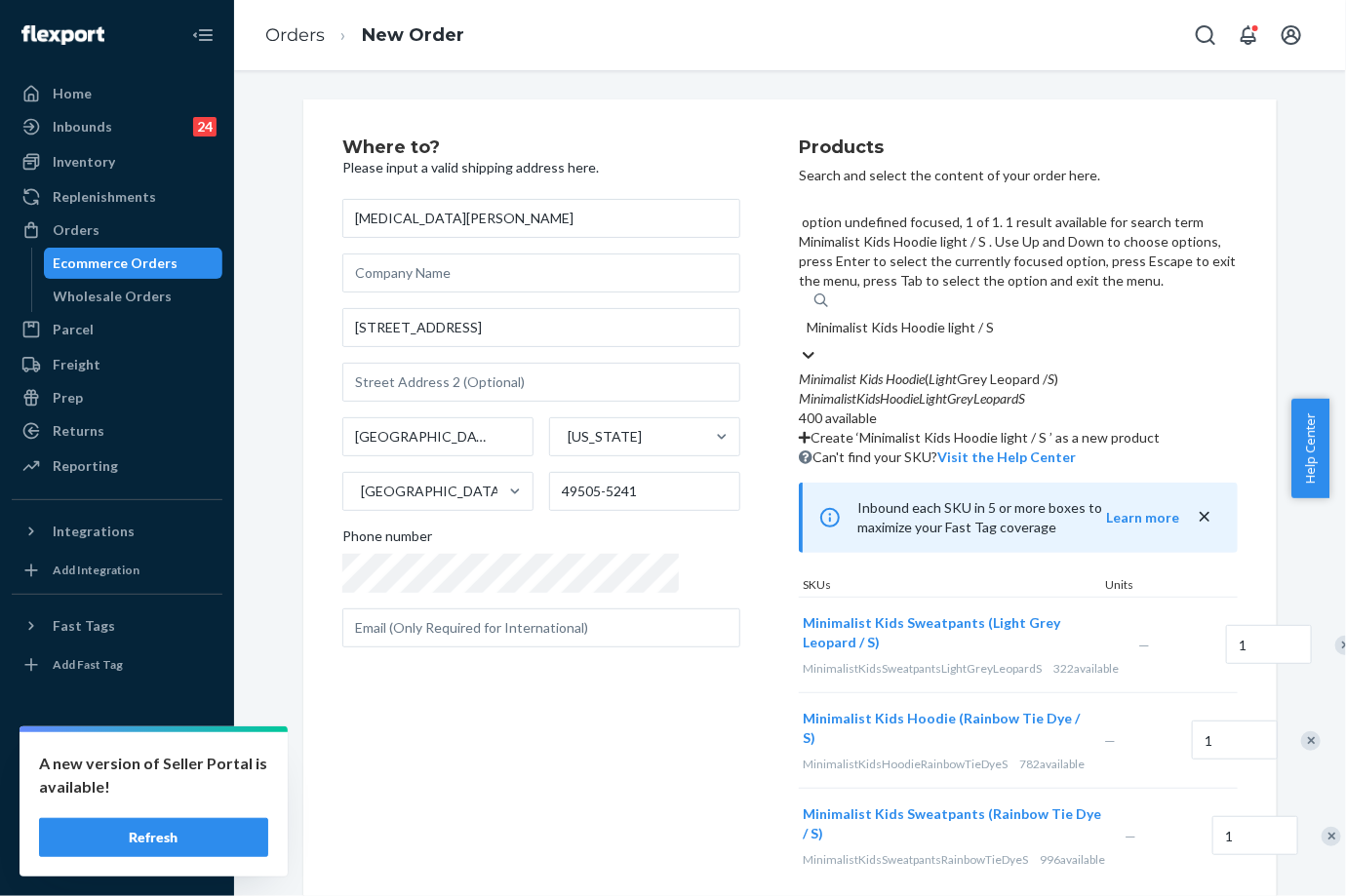
click at [810, 370] on div "Minimalist Kids Hoodie ( Light Grey Leopard / S )" at bounding box center [1018, 379] width 439 height 19
click at [810, 318] on input "Minimalist Kids Hoodie light / S" at bounding box center [901, 328] width 190 height 19
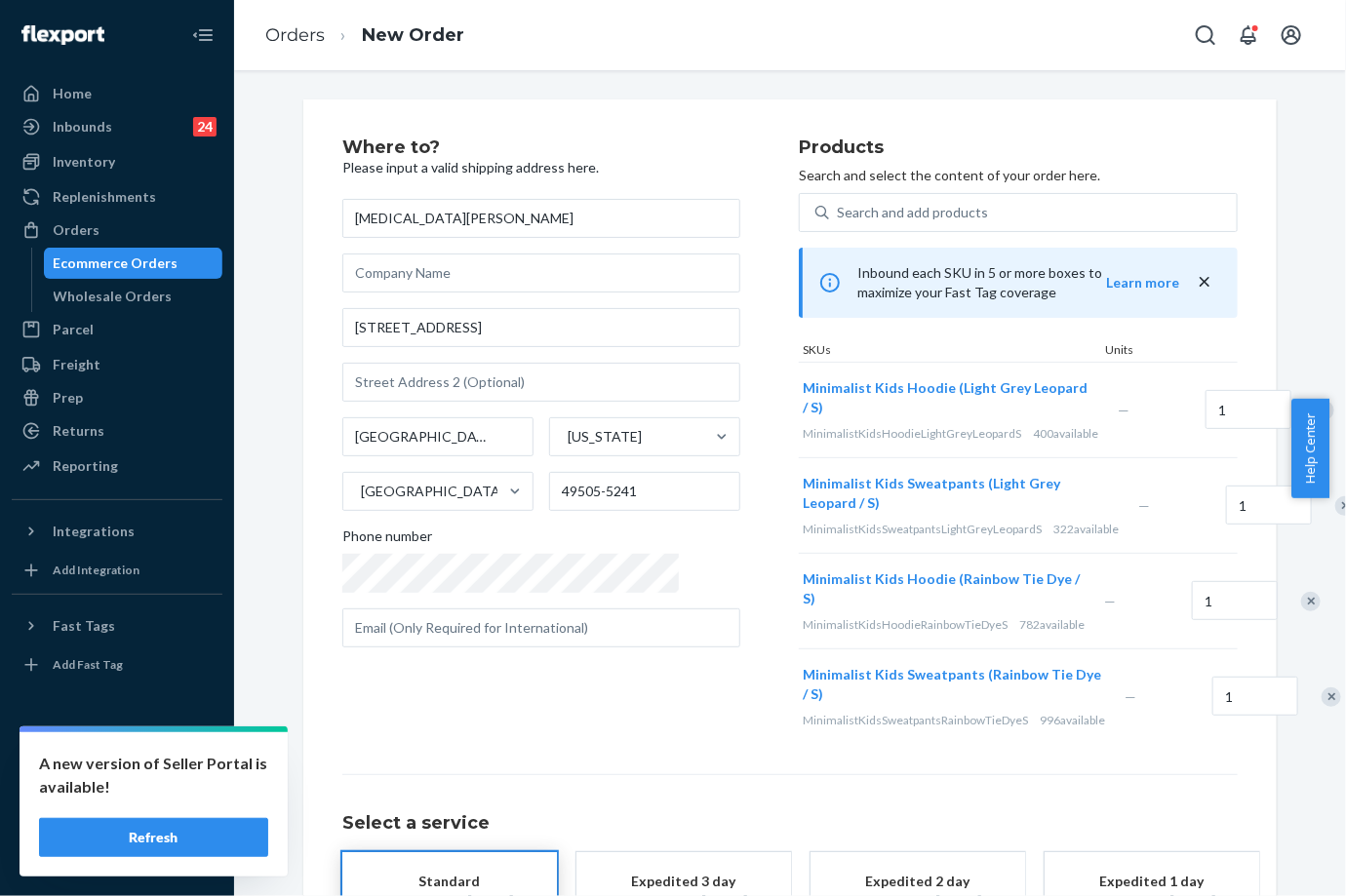
click at [1276, 627] on div at bounding box center [1300, 601] width 49 height 52
click at [1301, 611] on div "Remove Item" at bounding box center [1311, 602] width 20 height 19
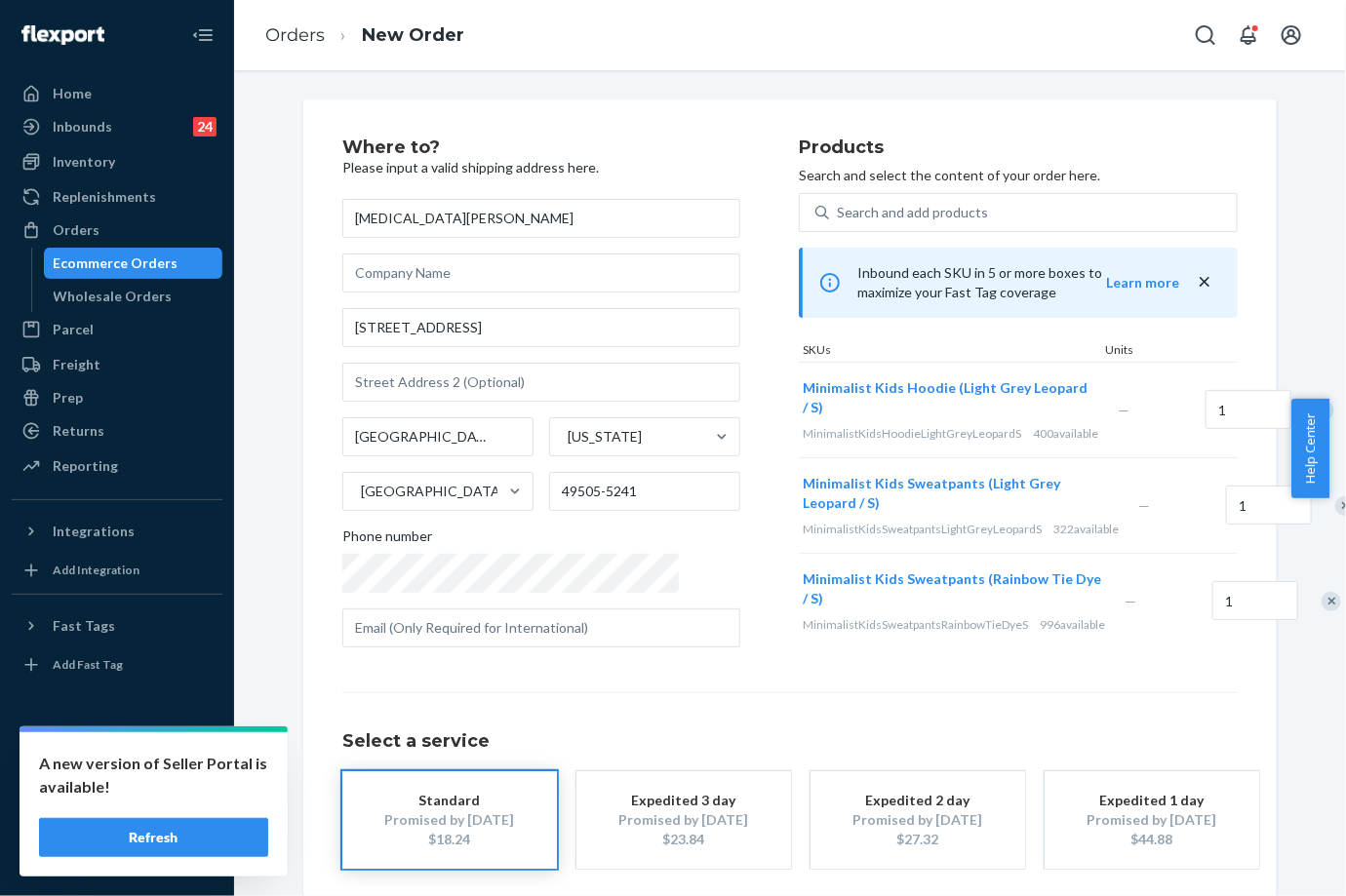
click at [1322, 611] on div "Remove Item" at bounding box center [1331, 602] width 20 height 19
click at [997, 664] on div "Where to? Please input a valid shipping address here. [MEDICAL_DATA][PERSON_NAM…" at bounding box center [790, 542] width 895 height 808
click at [799, 655] on div "Products Search and select the content of your order here. Search and add produ…" at bounding box center [1018, 401] width 439 height 525
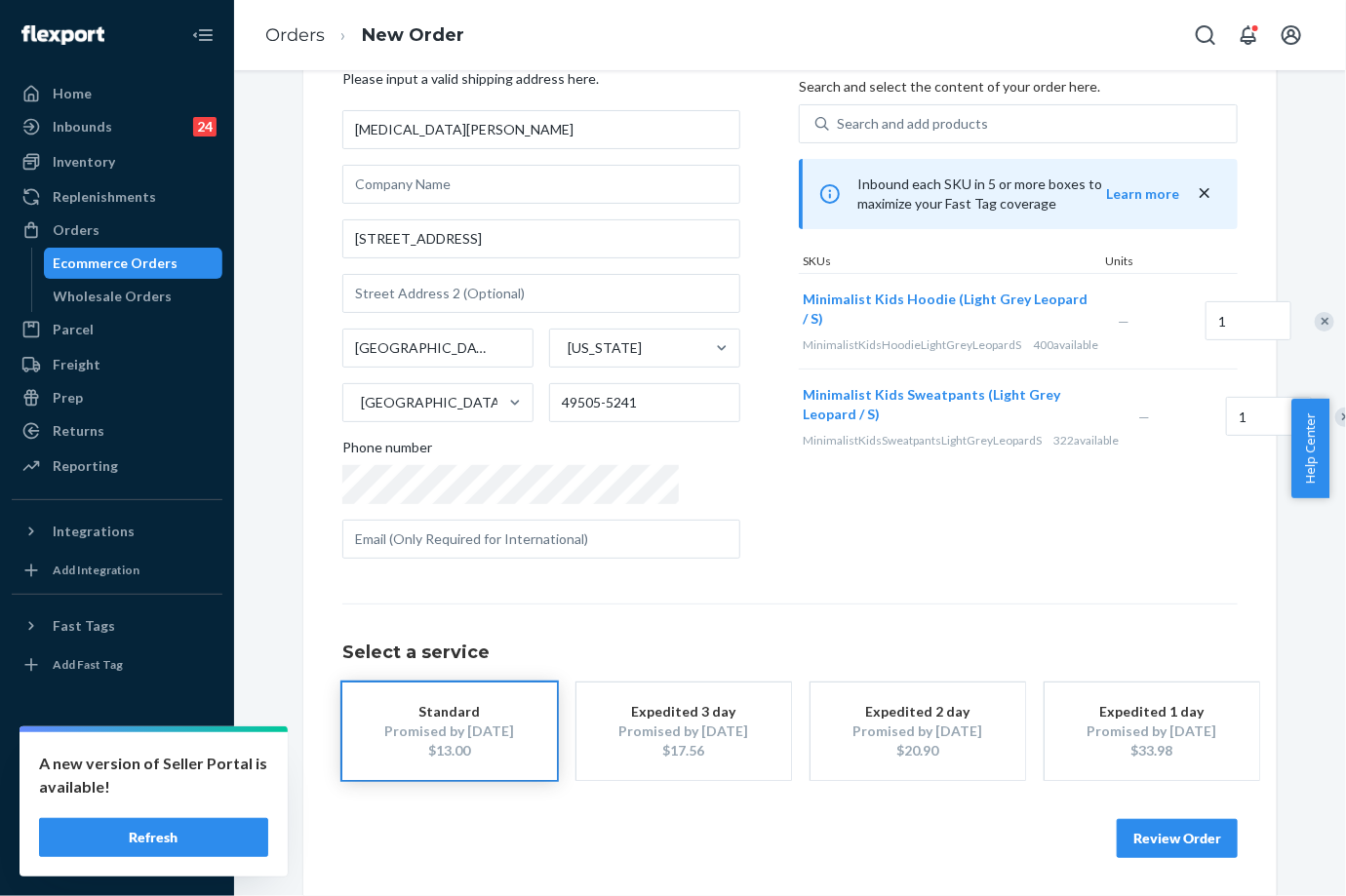
click at [1182, 848] on button "Review Order" at bounding box center [1177, 838] width 121 height 39
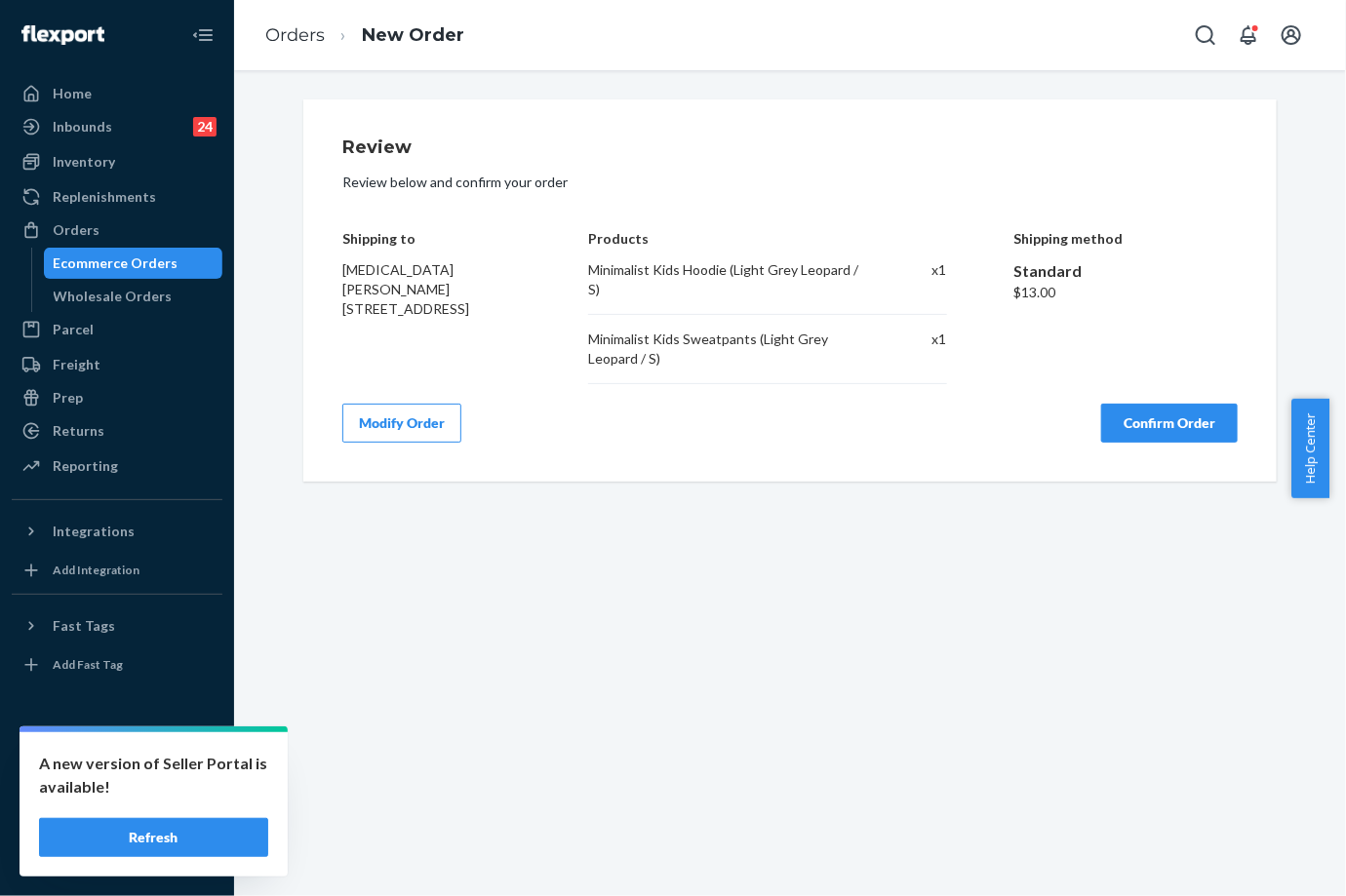
scroll to position [0, 0]
click at [1201, 428] on div "Review Review below and confirm your order Shipping to [MEDICAL_DATA][PERSON_NA…" at bounding box center [790, 291] width 973 height 382
click at [1196, 409] on button "Confirm Order" at bounding box center [1169, 423] width 137 height 39
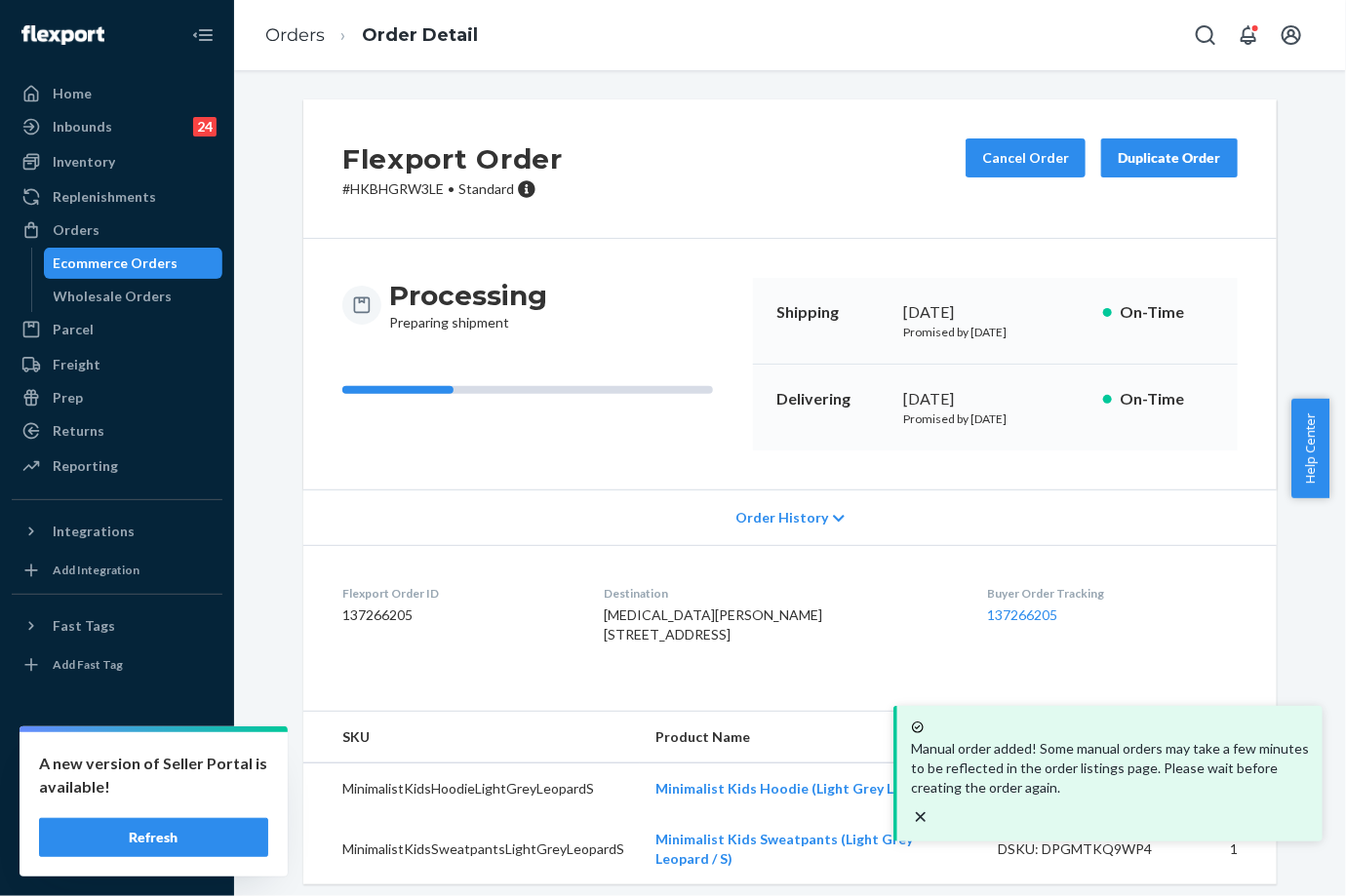
drag, startPoint x: 895, startPoint y: 402, endPoint x: 966, endPoint y: 400, distance: 71.0
click at [966, 400] on div "[DATE]" at bounding box center [995, 399] width 184 height 22
copy div "[DATE]"
drag, startPoint x: 952, startPoint y: 591, endPoint x: 1053, endPoint y: 614, distance: 103.6
click at [1053, 614] on dl "Flexport Order ID 137266205 Destination [MEDICAL_DATA][PERSON_NAME] [STREET_ADD…" at bounding box center [790, 618] width 973 height 146
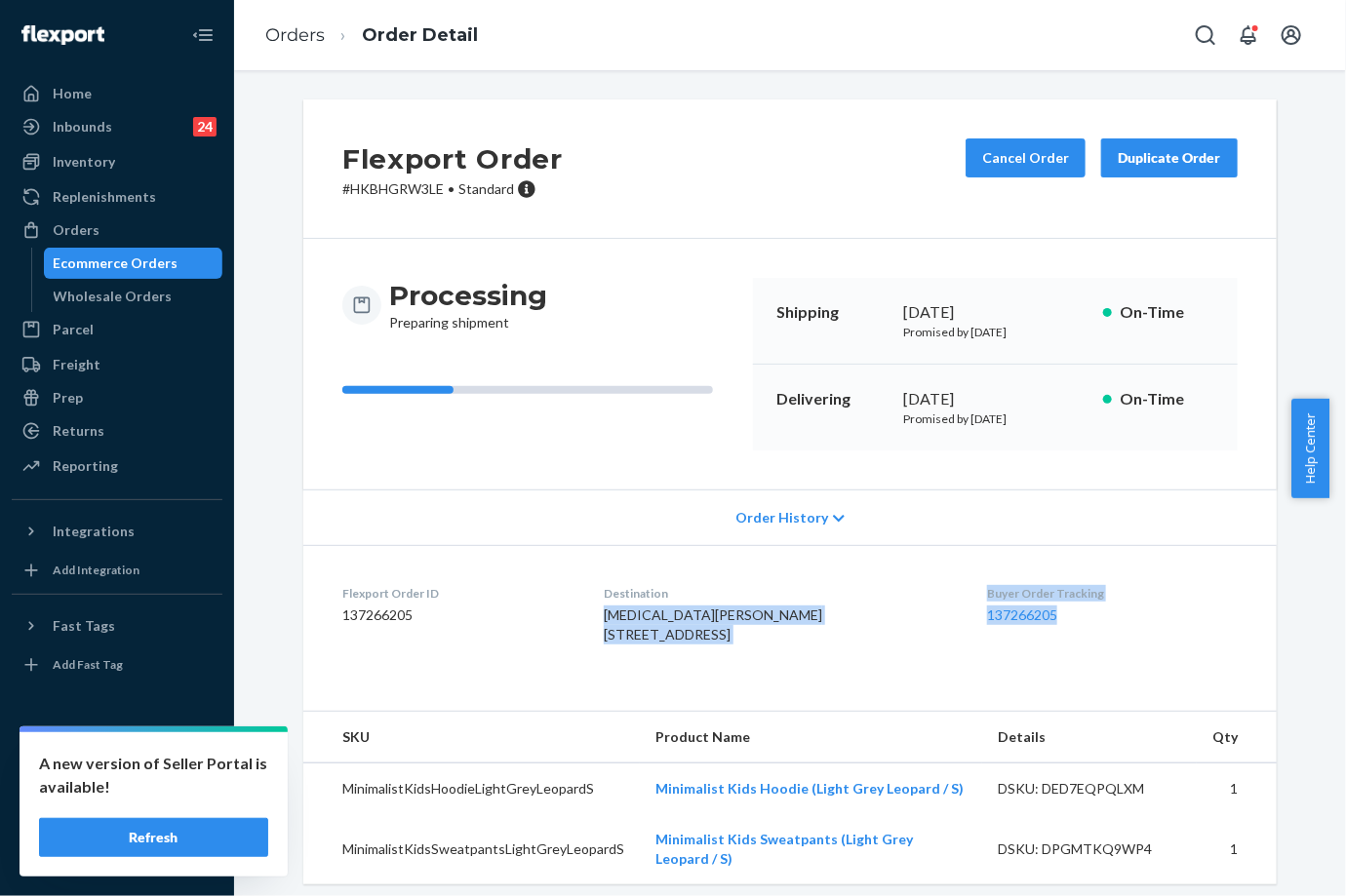
drag, startPoint x: 1053, startPoint y: 614, endPoint x: 913, endPoint y: 575, distance: 145.3
click at [913, 575] on dl "Flexport Order ID 137266205 Destination [MEDICAL_DATA][PERSON_NAME] [STREET_ADD…" at bounding box center [790, 618] width 973 height 146
click at [921, 575] on dl "Flexport Order ID 137266205 Destination [MEDICAL_DATA][PERSON_NAME] [STREET_ADD…" at bounding box center [790, 618] width 973 height 146
drag, startPoint x: 964, startPoint y: 587, endPoint x: 1049, endPoint y: 607, distance: 87.3
click at [1049, 607] on dl "Flexport Order ID 137266205 Destination [MEDICAL_DATA][PERSON_NAME] [STREET_ADD…" at bounding box center [790, 618] width 973 height 146
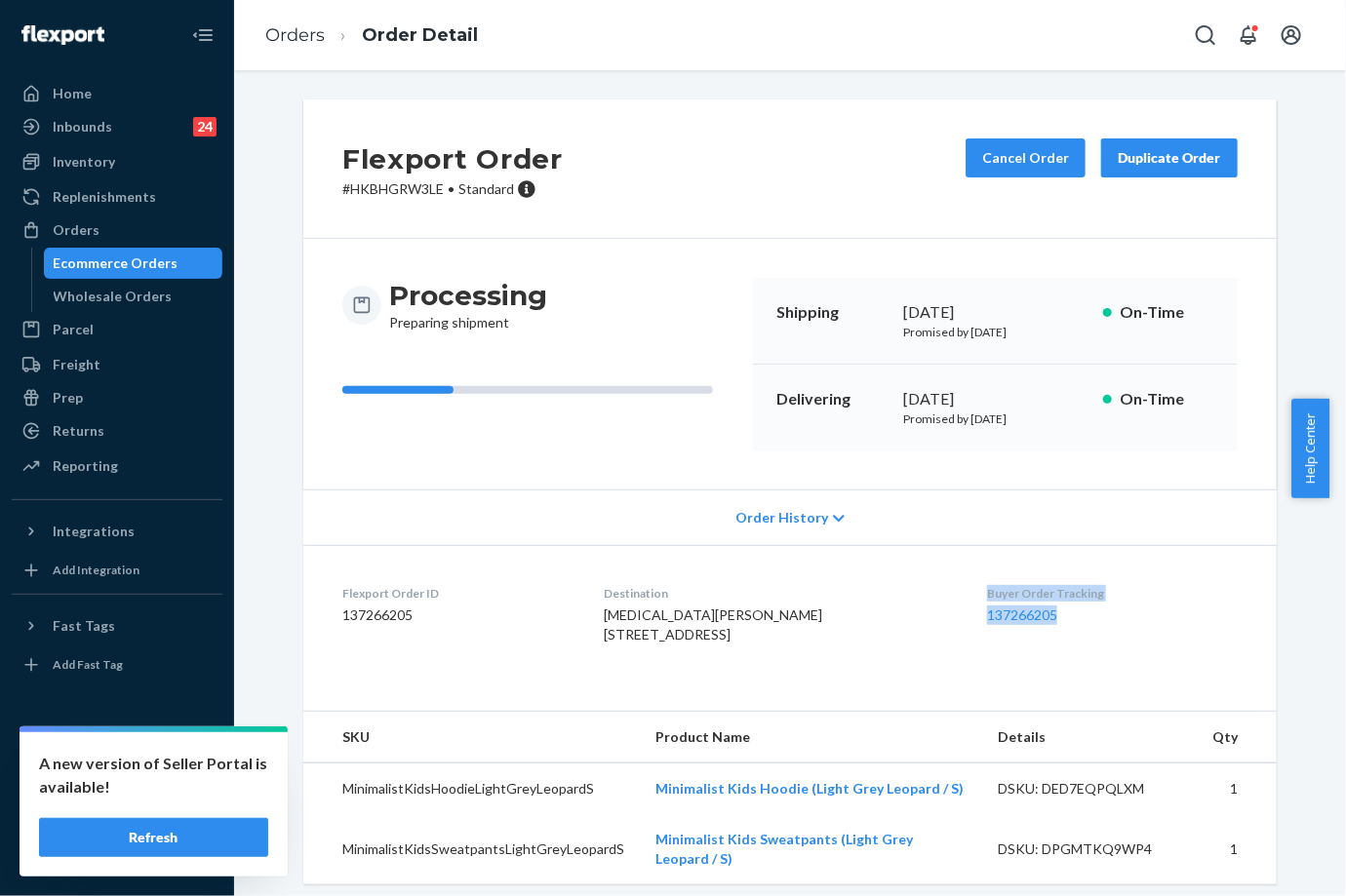
copy div "Buyer Order Tracking 137266205"
